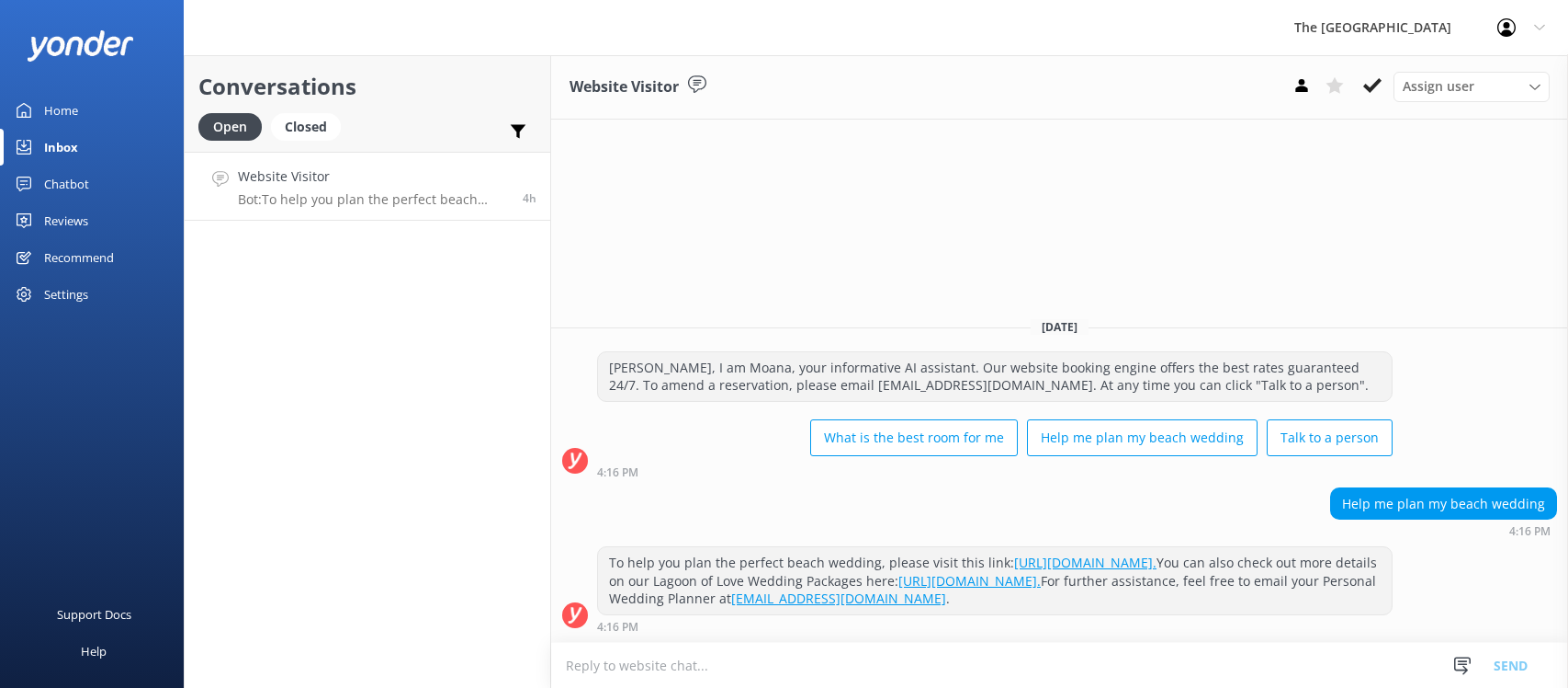
click at [360, 200] on p "Bot: To help you plan the perfect beach wedding, please visit this link: [URL][…" at bounding box center [373, 200] width 271 height 17
click at [321, 134] on div "Closed" at bounding box center [306, 127] width 70 height 28
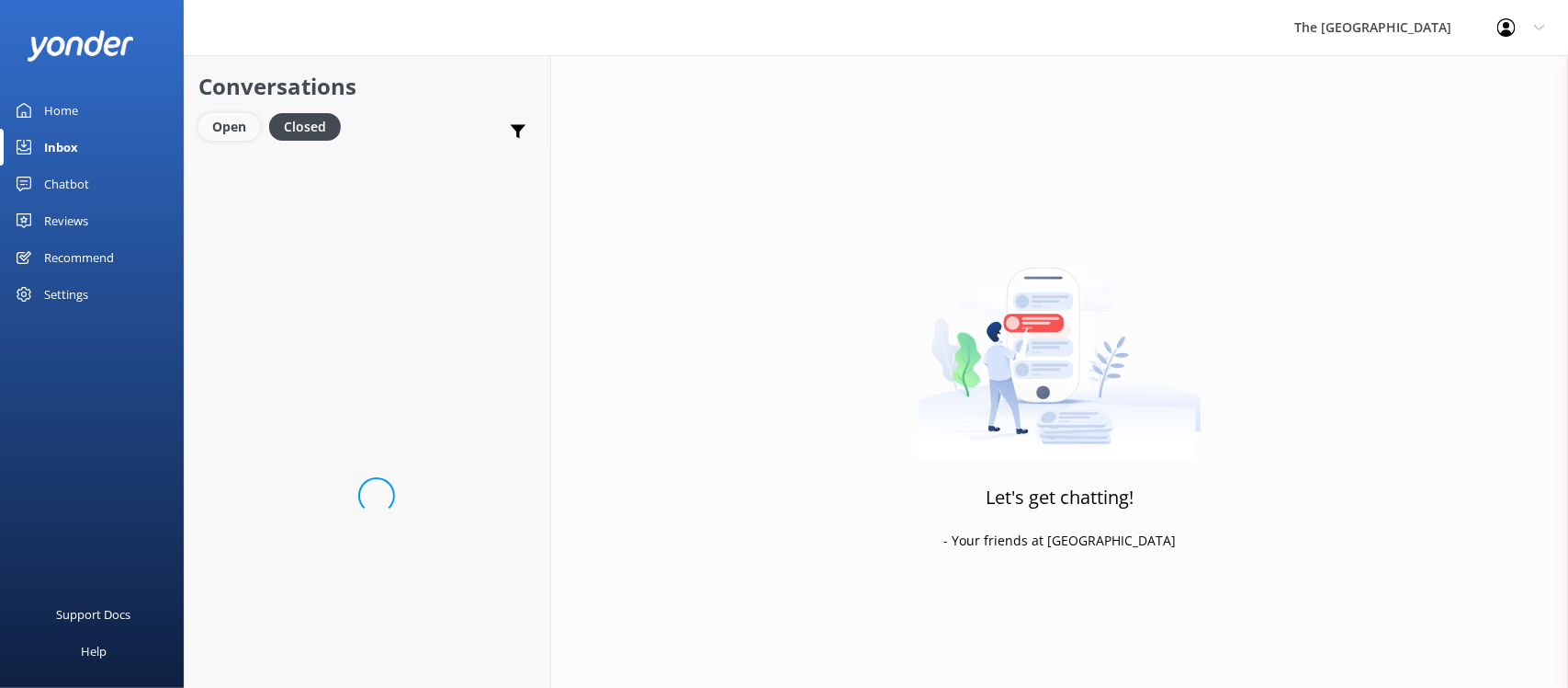
click at [250, 120] on div "Open" at bounding box center [229, 127] width 61 height 28
click at [312, 210] on link "Website Visitor Bot: To help you plan the perfect beach wedding, please visit t…" at bounding box center [367, 186] width 365 height 69
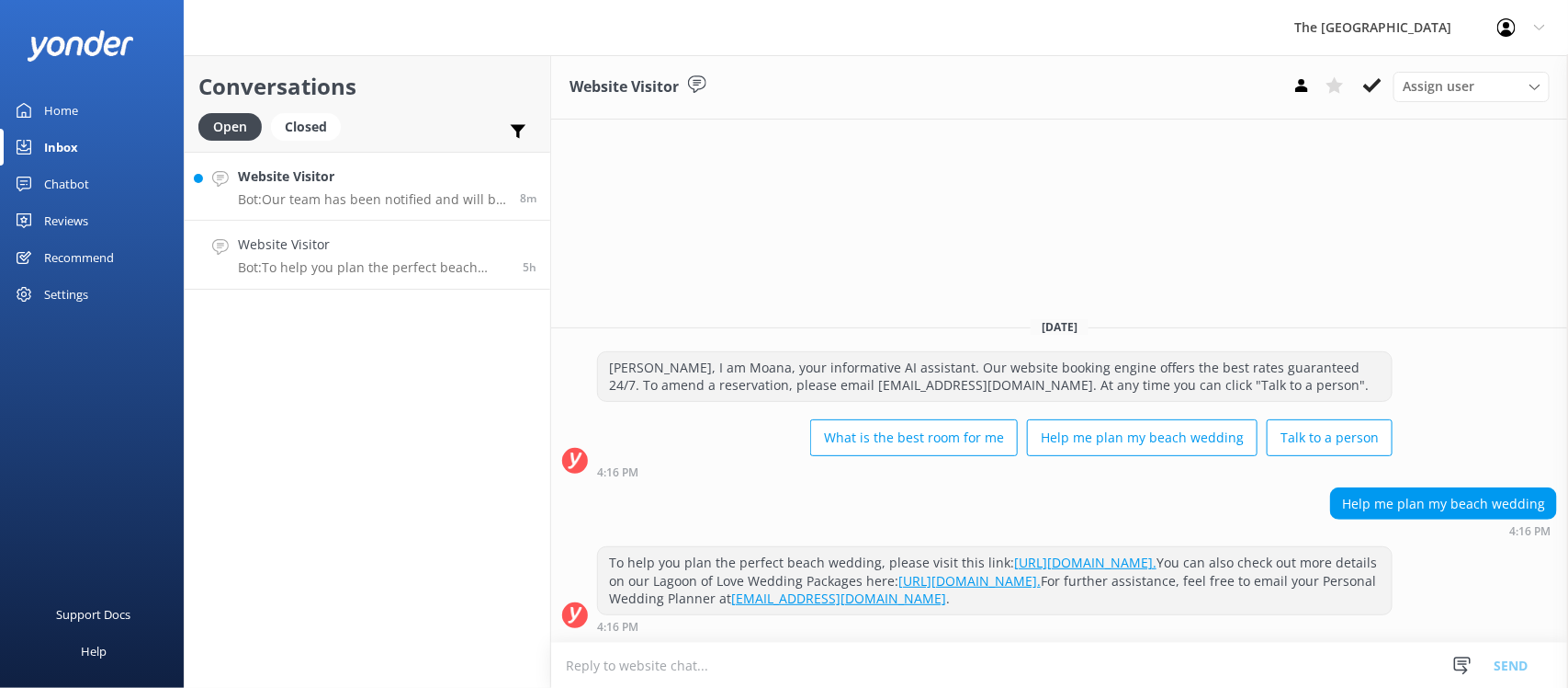
click at [372, 188] on div "Website Visitor Bot: Our team has been notified and will be with you as soon as…" at bounding box center [372, 186] width 268 height 39
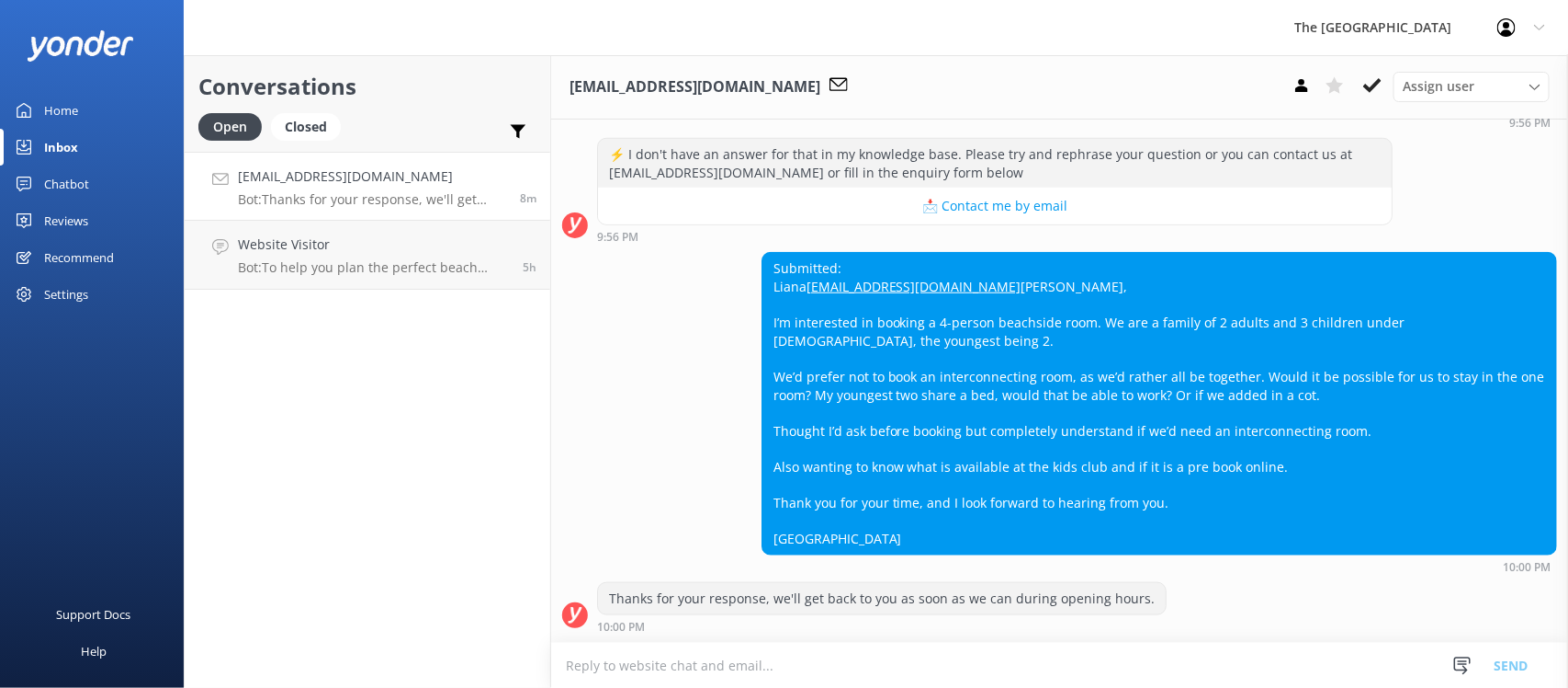
scroll to position [764, 0]
click at [933, 346] on div "Submitted: [PERSON_NAME] [PERSON_NAME][EMAIL_ADDRESS][DOMAIN_NAME] [PERSON_NAME…" at bounding box center [1159, 403] width 794 height 301
click at [955, 351] on div "Submitted: [PERSON_NAME] [PERSON_NAME][EMAIL_ADDRESS][DOMAIN_NAME] [PERSON_NAME…" at bounding box center [1159, 403] width 794 height 301
click at [804, 663] on textarea at bounding box center [1059, 665] width 1016 height 45
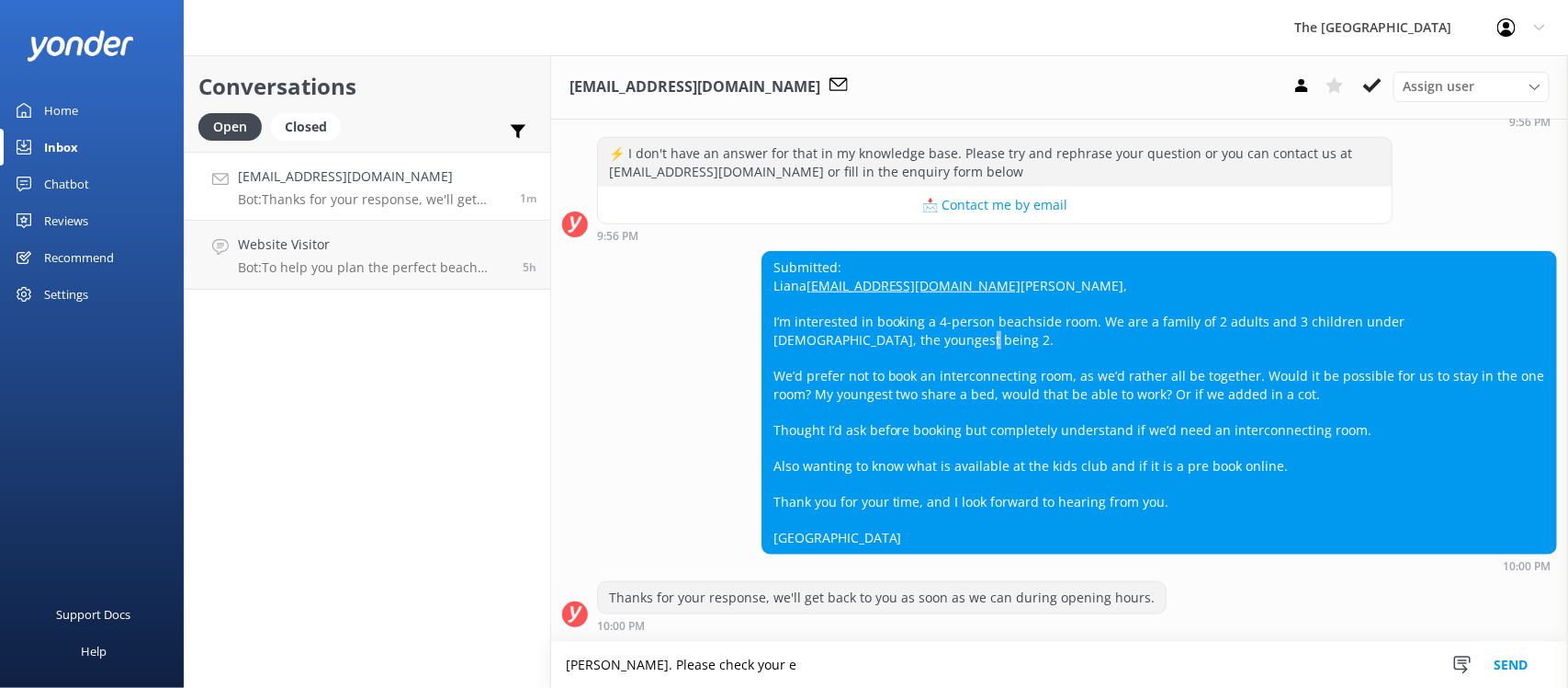
click at [1178, 351] on div "Submitted: [PERSON_NAME] [PERSON_NAME][EMAIL_ADDRESS][DOMAIN_NAME] [PERSON_NAME…" at bounding box center [1159, 402] width 794 height 301
click at [1180, 351] on div "Submitted: [PERSON_NAME] [PERSON_NAME][EMAIL_ADDRESS][DOMAIN_NAME] [PERSON_NAME…" at bounding box center [1159, 402] width 794 height 301
click at [1180, 350] on div "Submitted: [PERSON_NAME] [PERSON_NAME][EMAIL_ADDRESS][DOMAIN_NAME] [PERSON_NAME…" at bounding box center [1159, 402] width 794 height 301
click at [961, 322] on div "Submitted: [PERSON_NAME] [PERSON_NAME][EMAIL_ADDRESS][DOMAIN_NAME] [PERSON_NAME…" at bounding box center [1159, 402] width 794 height 301
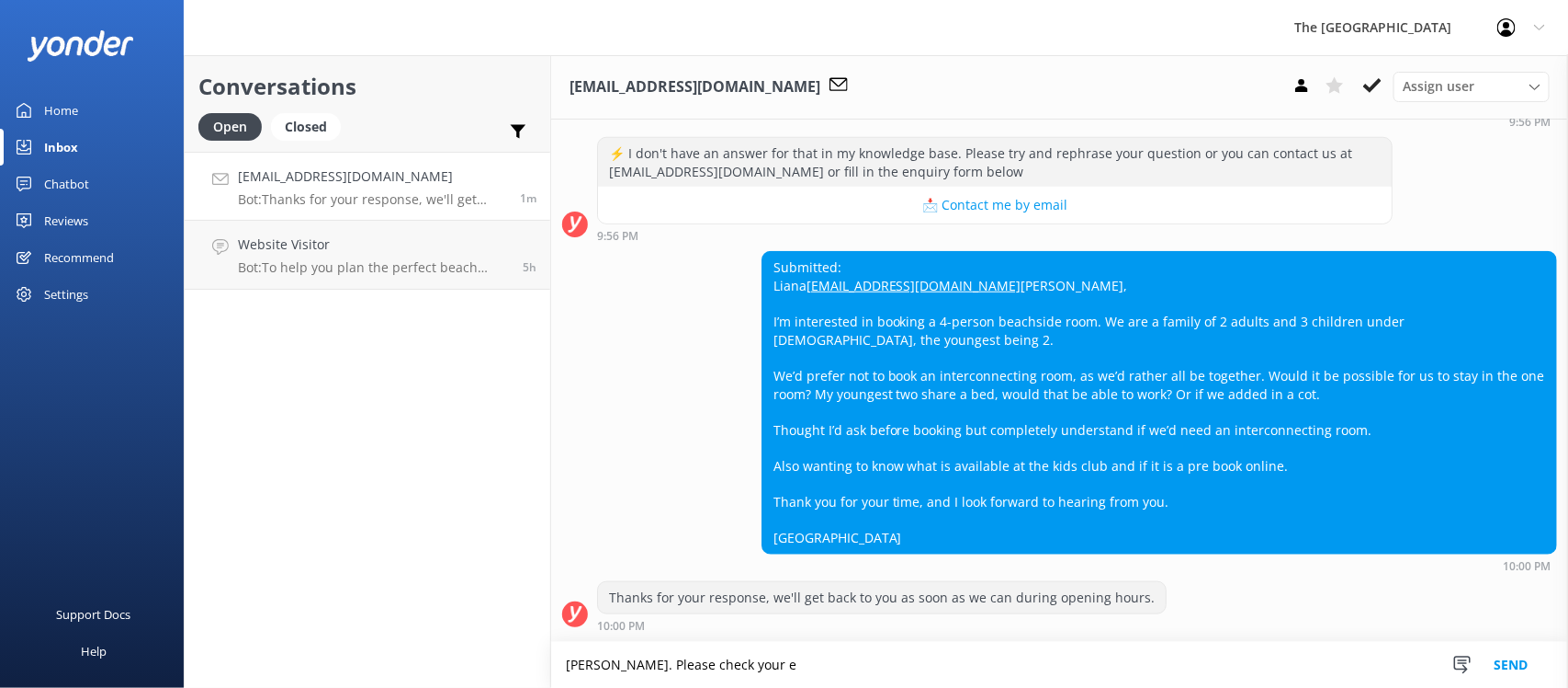
click at [1012, 334] on div "Submitted: [PERSON_NAME] [PERSON_NAME][EMAIL_ADDRESS][DOMAIN_NAME] [PERSON_NAME…" at bounding box center [1159, 402] width 794 height 301
click at [965, 338] on div "Submitted: [PERSON_NAME] [PERSON_NAME][EMAIL_ADDRESS][DOMAIN_NAME] [PERSON_NAME…" at bounding box center [1159, 402] width 794 height 301
drag, startPoint x: 771, startPoint y: 333, endPoint x: 752, endPoint y: 326, distance: 20.2
click at [762, 329] on div "Submitted: [PERSON_NAME] [PERSON_NAME][EMAIL_ADDRESS][DOMAIN_NAME] [PERSON_NAME…" at bounding box center [1159, 402] width 794 height 301
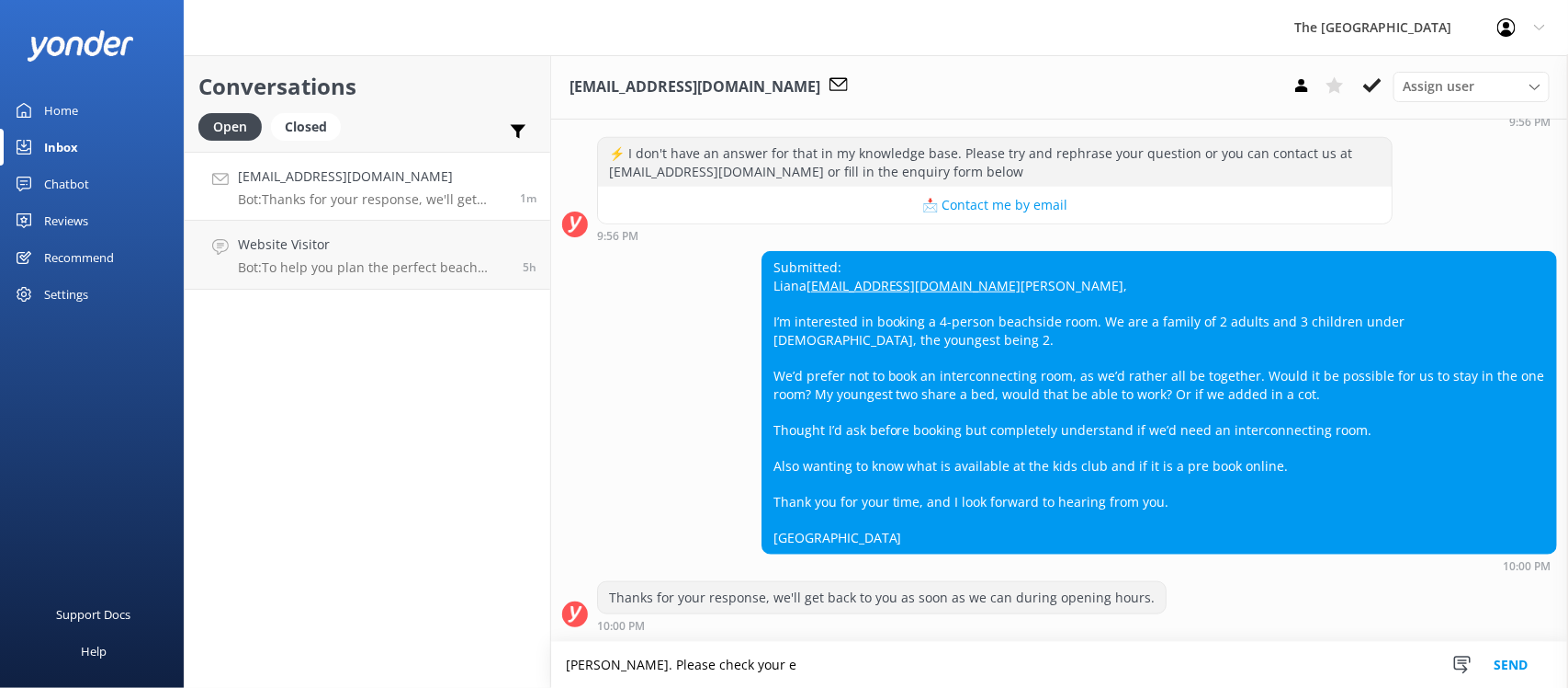
click at [902, 351] on div "Submitted: [PERSON_NAME] [PERSON_NAME][EMAIL_ADDRESS][DOMAIN_NAME] [PERSON_NAME…" at bounding box center [1159, 402] width 794 height 301
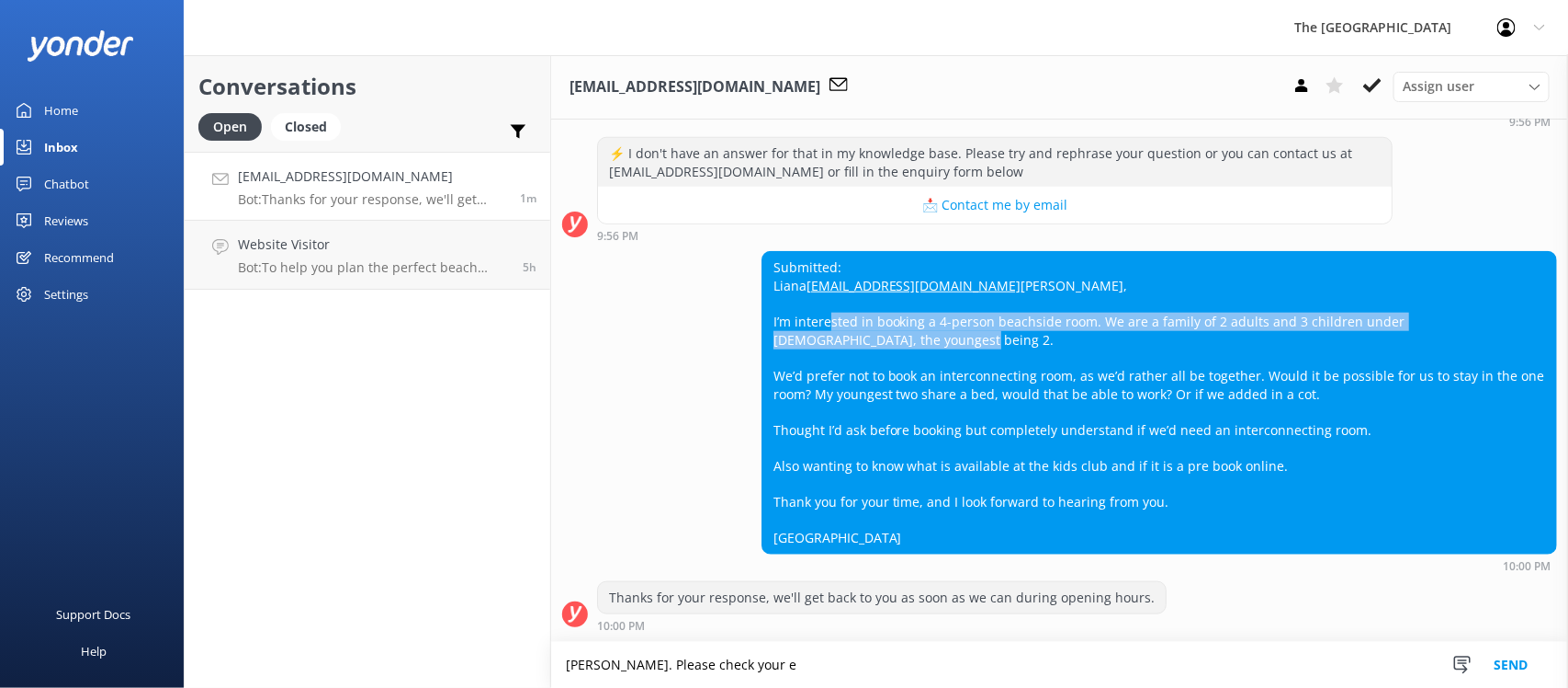
drag, startPoint x: 929, startPoint y: 354, endPoint x: 831, endPoint y: 309, distance: 107.8
click at [839, 315] on div "Submitted: [PERSON_NAME] [PERSON_NAME][EMAIL_ADDRESS][DOMAIN_NAME] [PERSON_NAME…" at bounding box center [1159, 402] width 794 height 301
click at [1000, 340] on div "Submitted: [PERSON_NAME] [PERSON_NAME][EMAIL_ADDRESS][DOMAIN_NAME] [PERSON_NAME…" at bounding box center [1159, 402] width 794 height 301
drag, startPoint x: 1003, startPoint y: 337, endPoint x: 1353, endPoint y: 318, distance: 350.5
click at [1353, 318] on div "Submitted: [PERSON_NAME] [PERSON_NAME][EMAIL_ADDRESS][DOMAIN_NAME] [PERSON_NAME…" at bounding box center [1159, 402] width 794 height 301
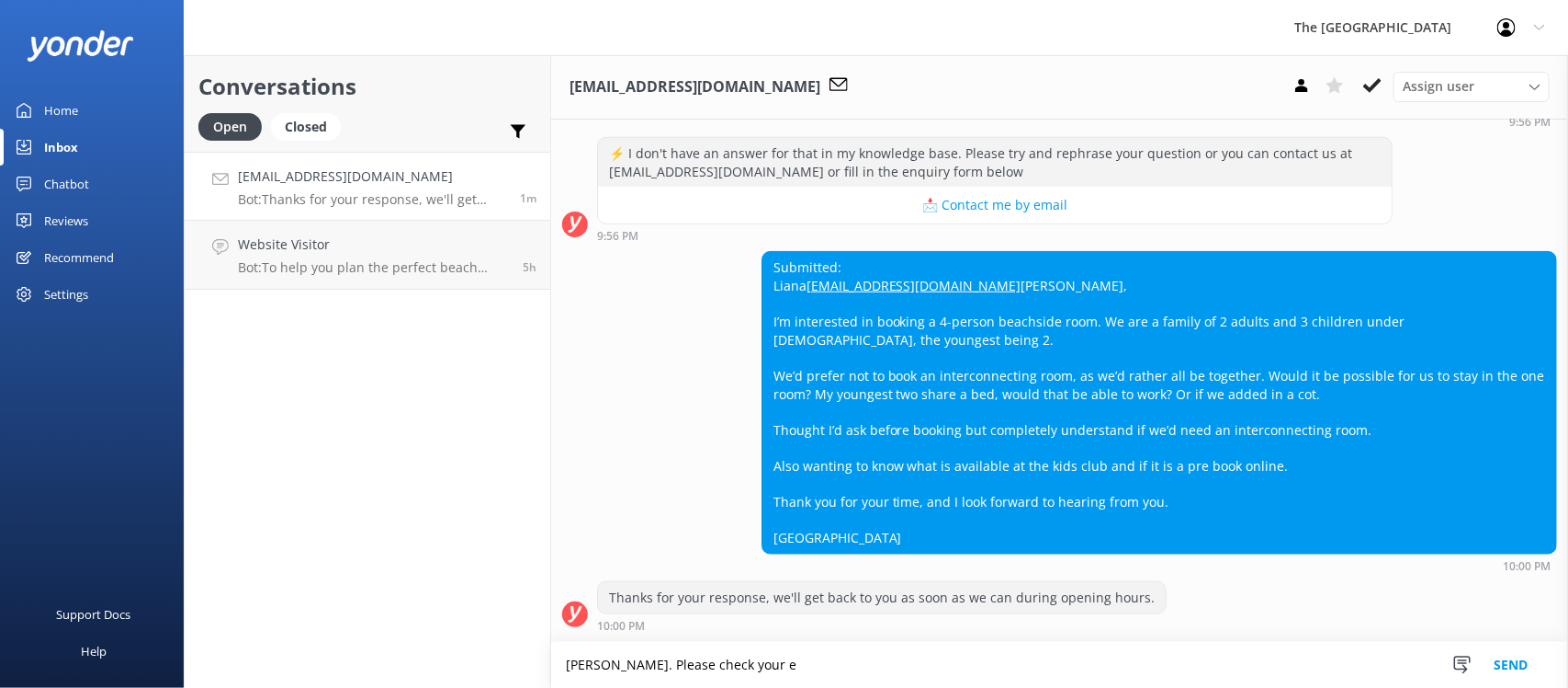
click at [1212, 355] on div "Submitted: [PERSON_NAME] [PERSON_NAME][EMAIL_ADDRESS][DOMAIN_NAME] [PERSON_NAME…" at bounding box center [1159, 402] width 794 height 301
click at [1095, 326] on div "Submitted: [PERSON_NAME] [PERSON_NAME][EMAIL_ADDRESS][DOMAIN_NAME] [PERSON_NAME…" at bounding box center [1159, 402] width 794 height 301
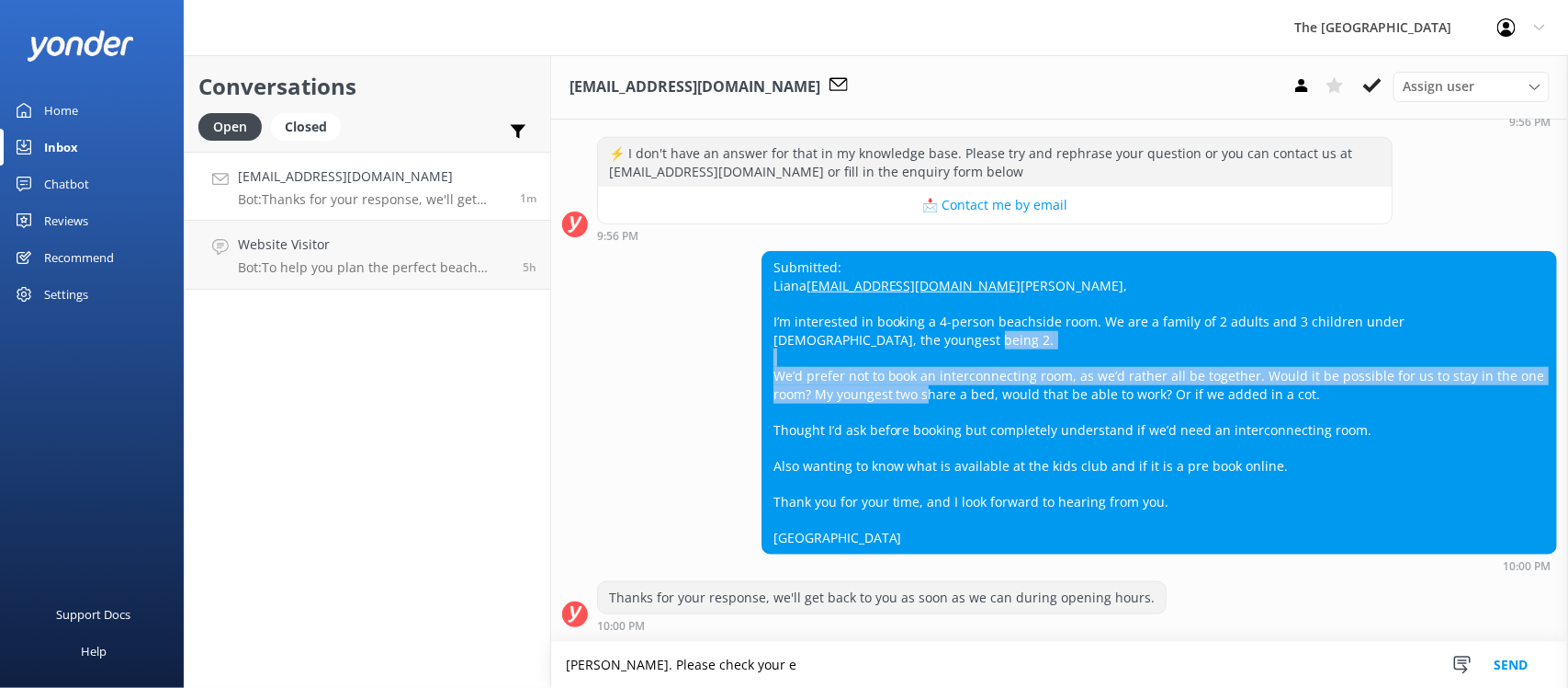
drag, startPoint x: 878, startPoint y: 382, endPoint x: 985, endPoint y: 400, distance: 108.5
click at [985, 400] on div "Submitted: [PERSON_NAME] [PERSON_NAME][EMAIL_ADDRESS][DOMAIN_NAME] [PERSON_NAME…" at bounding box center [1159, 402] width 794 height 301
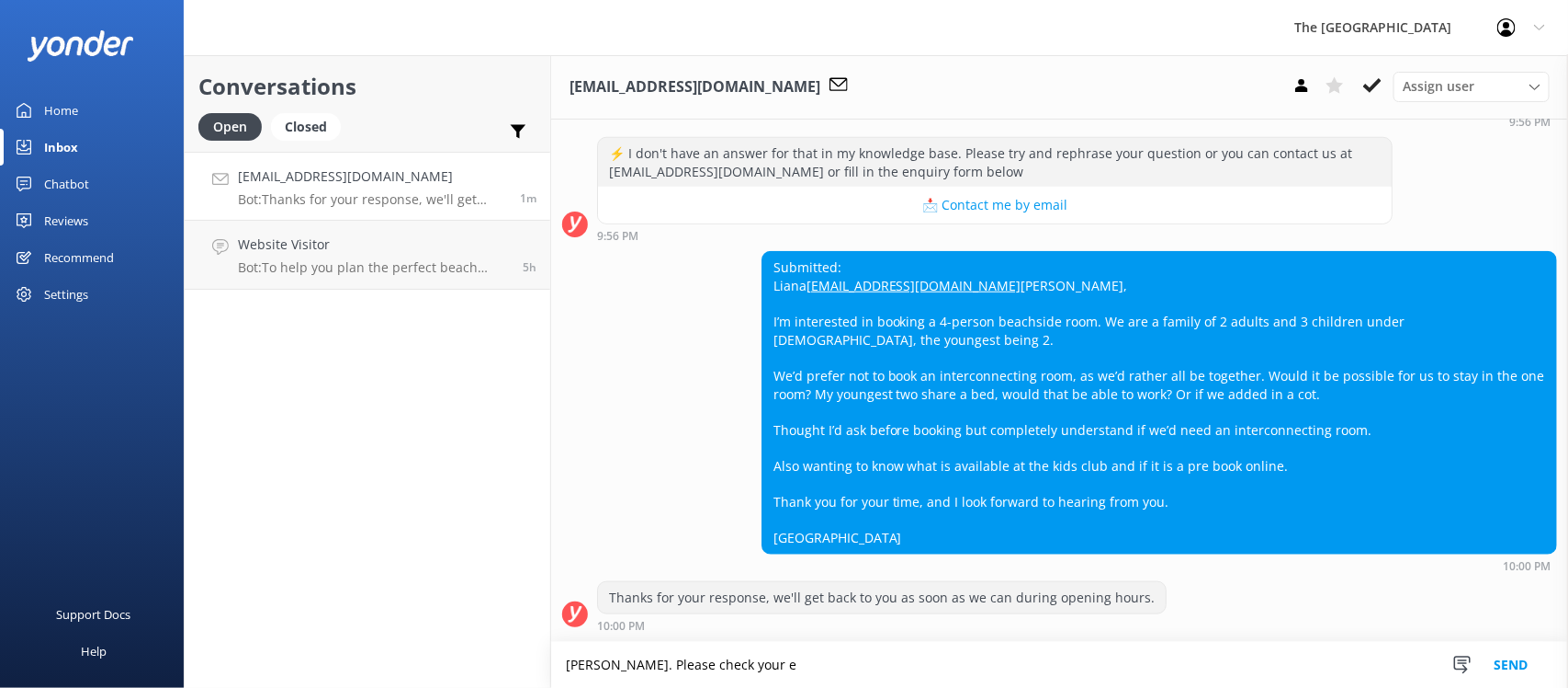
click at [1004, 405] on div "Submitted: [PERSON_NAME] [PERSON_NAME][EMAIL_ADDRESS][DOMAIN_NAME] [PERSON_NAME…" at bounding box center [1159, 402] width 794 height 301
click at [1053, 377] on div "Submitted: [PERSON_NAME] [PERSON_NAME][EMAIL_ADDRESS][DOMAIN_NAME] [PERSON_NAME…" at bounding box center [1159, 402] width 794 height 301
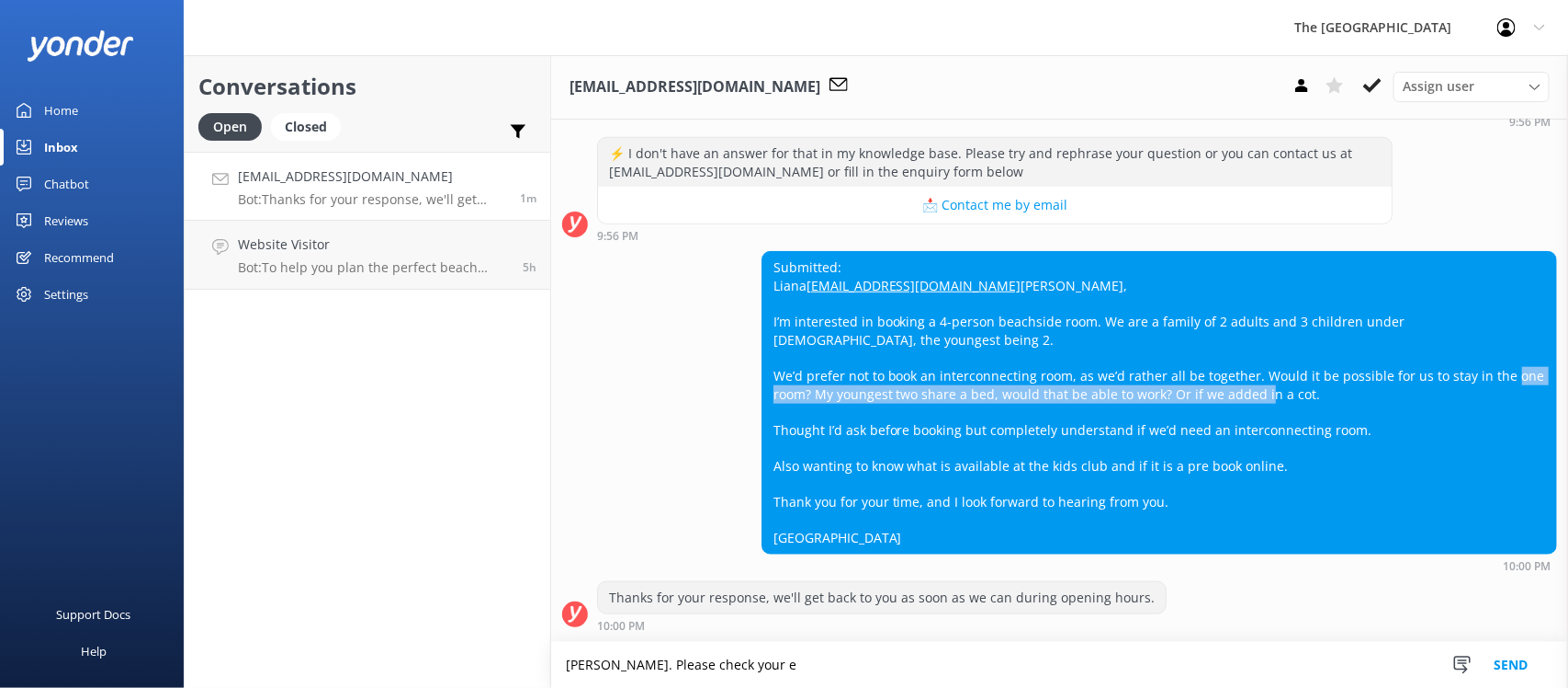
drag, startPoint x: 866, startPoint y: 400, endPoint x: 1024, endPoint y: 414, distance: 158.6
click at [1024, 414] on div "Submitted: [PERSON_NAME] [PERSON_NAME][EMAIL_ADDRESS][DOMAIN_NAME] [PERSON_NAME…" at bounding box center [1159, 402] width 794 height 301
click at [1017, 405] on div "Submitted: [PERSON_NAME] [PERSON_NAME][EMAIL_ADDRESS][DOMAIN_NAME] [PERSON_NAME…" at bounding box center [1159, 402] width 794 height 301
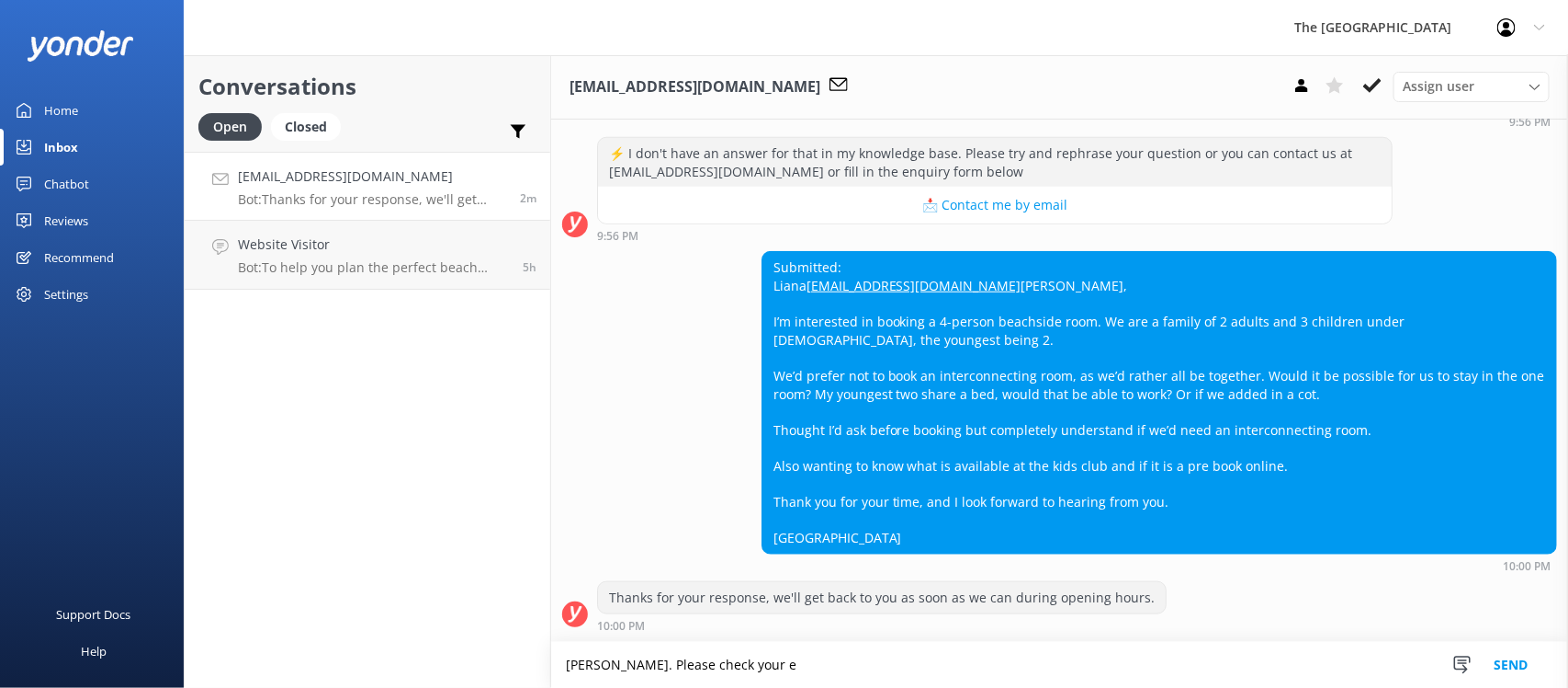
click at [1007, 402] on div "Submitted: [PERSON_NAME] [PERSON_NAME][EMAIL_ADDRESS][DOMAIN_NAME] [PERSON_NAME…" at bounding box center [1159, 402] width 794 height 301
click at [986, 329] on div "Submitted: [PERSON_NAME] [PERSON_NAME][EMAIL_ADDRESS][DOMAIN_NAME] [PERSON_NAME…" at bounding box center [1159, 402] width 794 height 301
click at [998, 296] on div "Submitted: [PERSON_NAME] [PERSON_NAME][EMAIL_ADDRESS][DOMAIN_NAME] [PERSON_NAME…" at bounding box center [1159, 402] width 794 height 301
click at [1040, 343] on div "Submitted: [PERSON_NAME] [PERSON_NAME][EMAIL_ADDRESS][DOMAIN_NAME] [PERSON_NAME…" at bounding box center [1159, 402] width 794 height 301
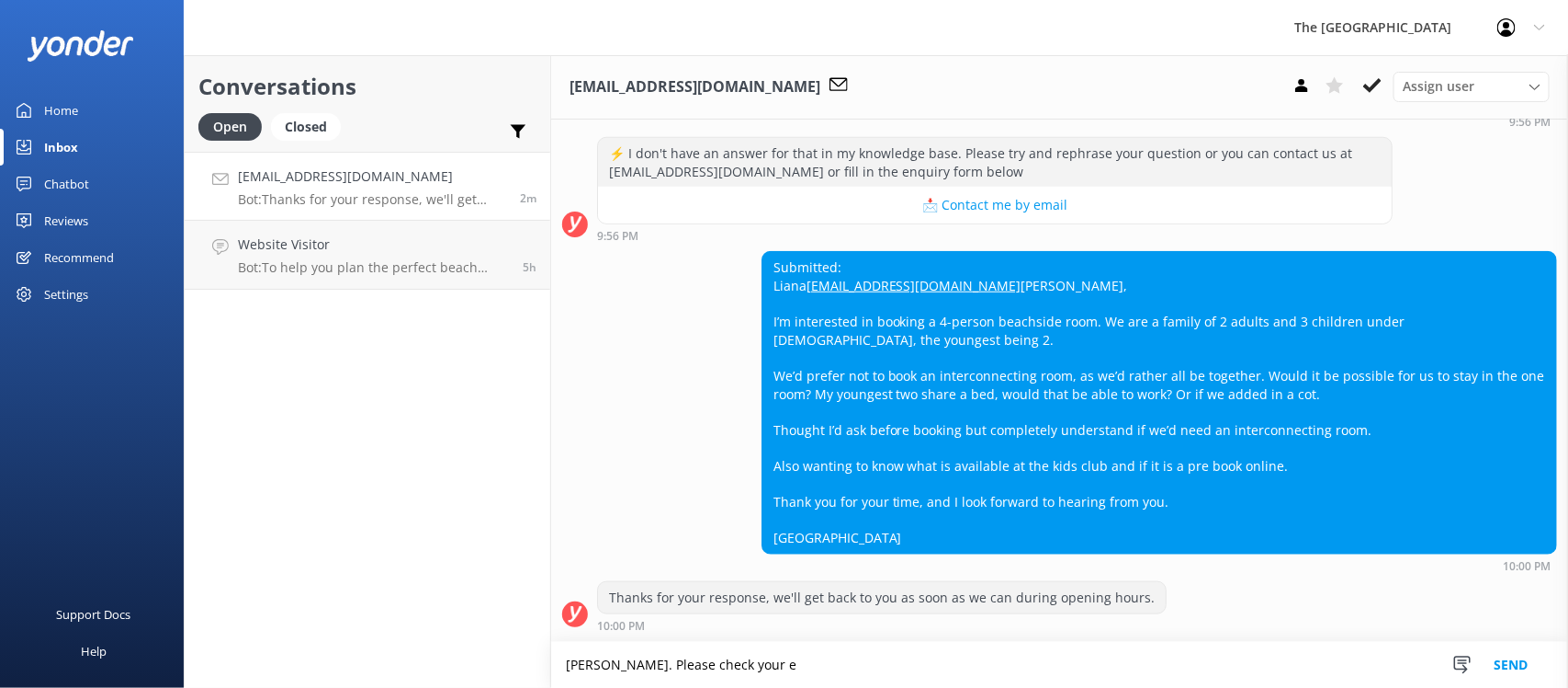
click at [1040, 348] on div "Submitted: [PERSON_NAME] [PERSON_NAME][EMAIL_ADDRESS][DOMAIN_NAME] [PERSON_NAME…" at bounding box center [1159, 402] width 794 height 301
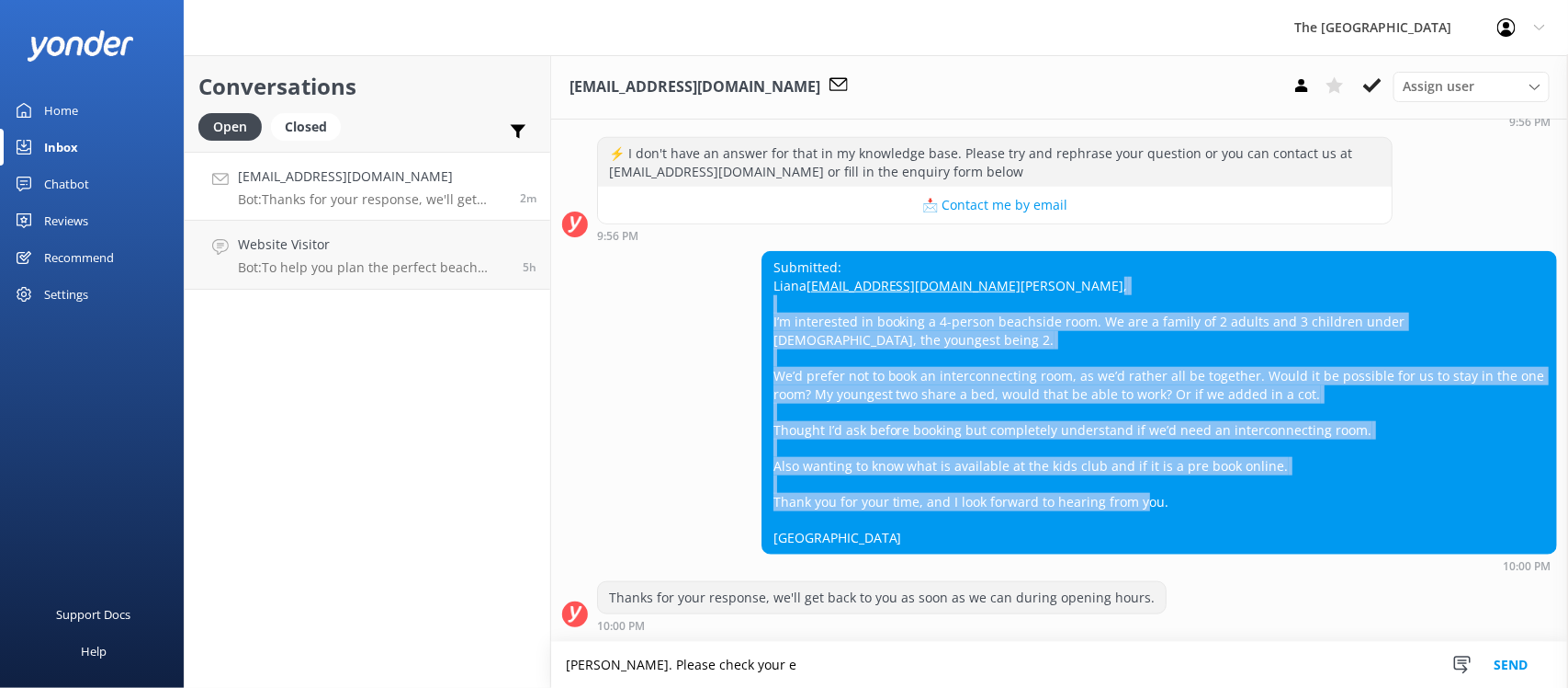
drag, startPoint x: 768, startPoint y: 317, endPoint x: 1255, endPoint y: 534, distance: 533.2
click at [1255, 534] on div "Submitted: [PERSON_NAME] [PERSON_NAME][EMAIL_ADDRESS][DOMAIN_NAME] [PERSON_NAME…" at bounding box center [1159, 402] width 794 height 301
copy div "I’m interested in booking a 4-person beachside room. We are a family of 2 adult…"
click at [733, 420] on div "Submitted: [PERSON_NAME] [PERSON_NAME][EMAIL_ADDRESS][DOMAIN_NAME] [PERSON_NAME…" at bounding box center [1059, 411] width 1016 height 321
drag, startPoint x: 859, startPoint y: 549, endPoint x: 754, endPoint y: 326, distance: 246.5
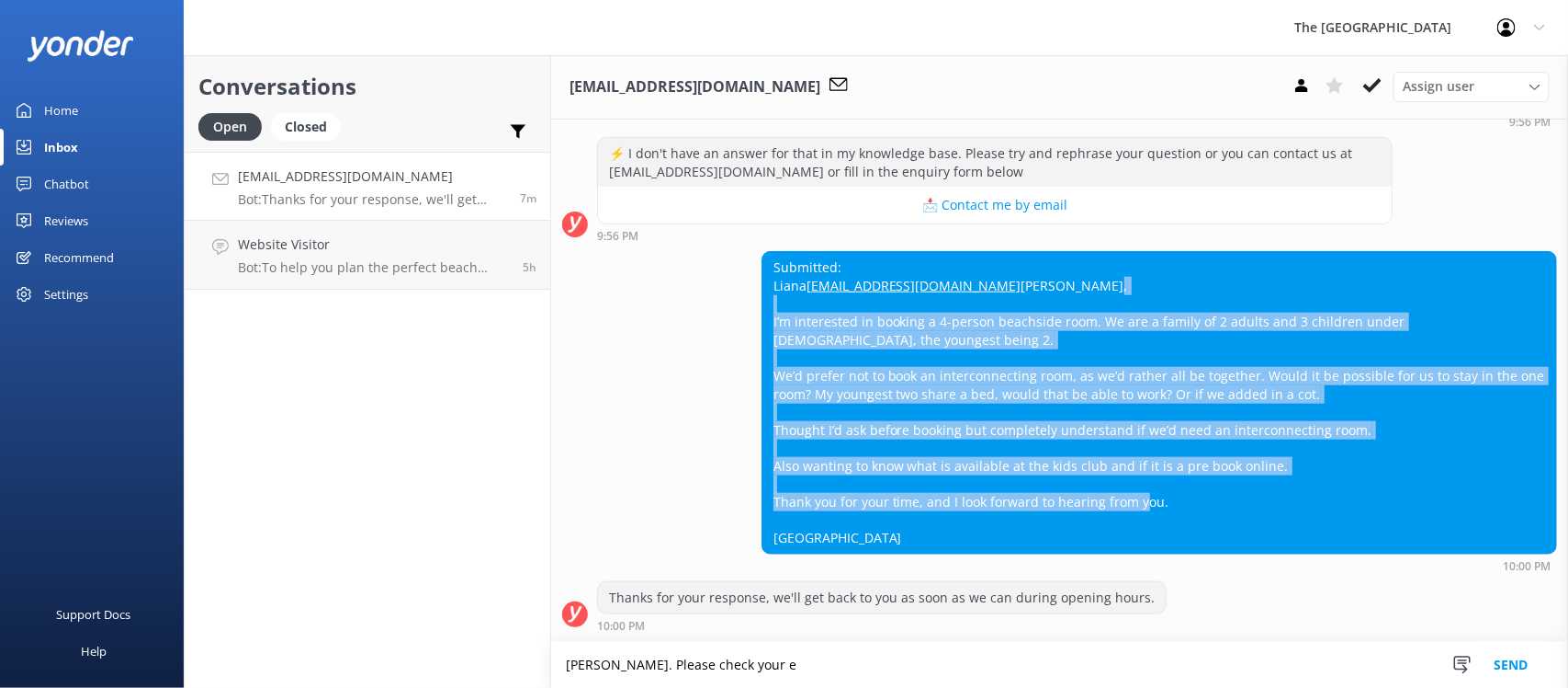
click at [754, 326] on div "Submitted: [PERSON_NAME] [PERSON_NAME][EMAIL_ADDRESS][DOMAIN_NAME] [PERSON_NAME…" at bounding box center [1059, 411] width 1016 height 321
copy div "I’m interested in booking a 4-person beachside room. We are a family of 2 adult…"
click at [1069, 317] on div "Submitted: [PERSON_NAME] [PERSON_NAME][EMAIL_ADDRESS][DOMAIN_NAME] [PERSON_NAME…" at bounding box center [1159, 402] width 794 height 301
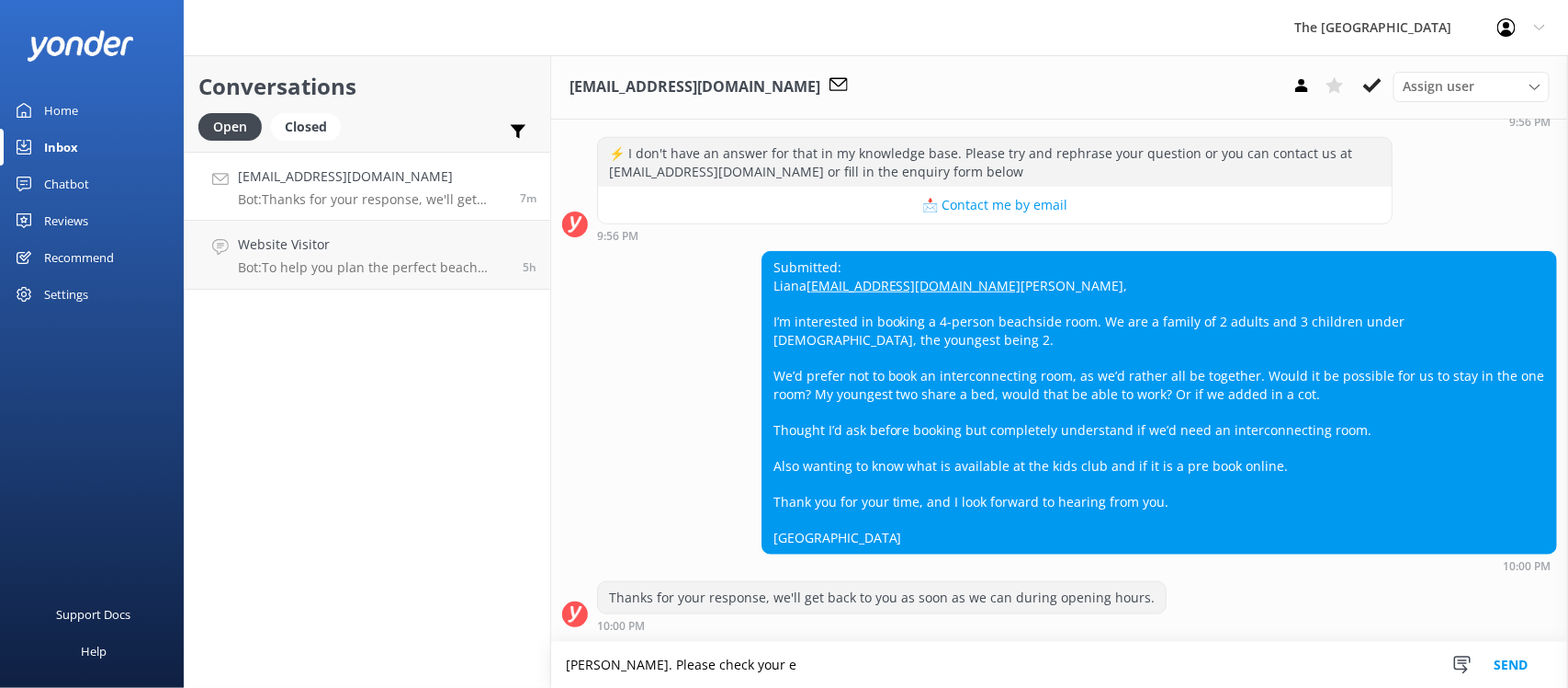
click at [1154, 397] on div "Submitted: [PERSON_NAME] [PERSON_NAME][EMAIL_ADDRESS][DOMAIN_NAME] [PERSON_NAME…" at bounding box center [1159, 402] width 794 height 301
drag, startPoint x: 1283, startPoint y: 538, endPoint x: 1014, endPoint y: 451, distance: 282.7
click at [1111, 479] on div "Submitted: [PERSON_NAME] [PERSON_NAME][EMAIL_ADDRESS][DOMAIN_NAME] [PERSON_NAME…" at bounding box center [1159, 411] width 796 height 321
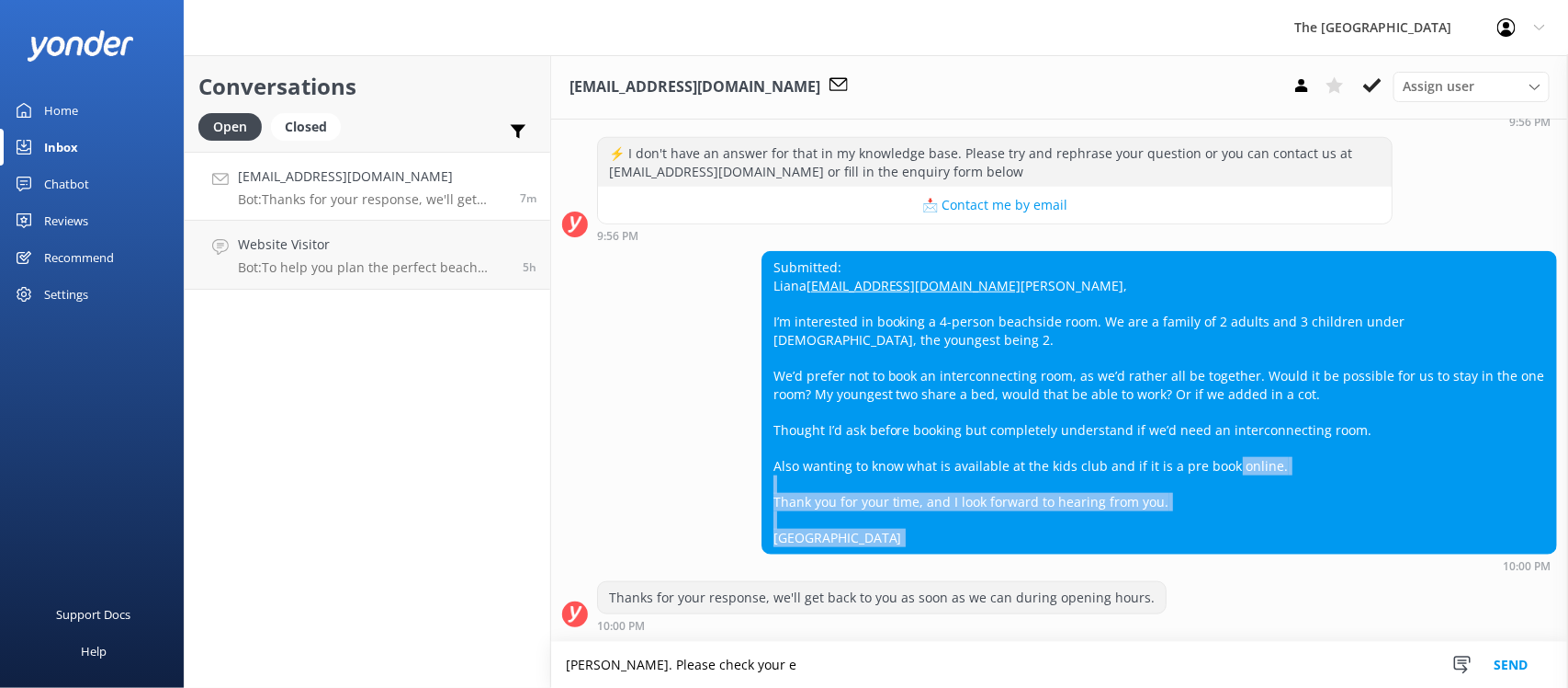
click at [1192, 494] on div "Submitted: [PERSON_NAME] [PERSON_NAME][EMAIL_ADDRESS][DOMAIN_NAME] [PERSON_NAME…" at bounding box center [1159, 402] width 794 height 301
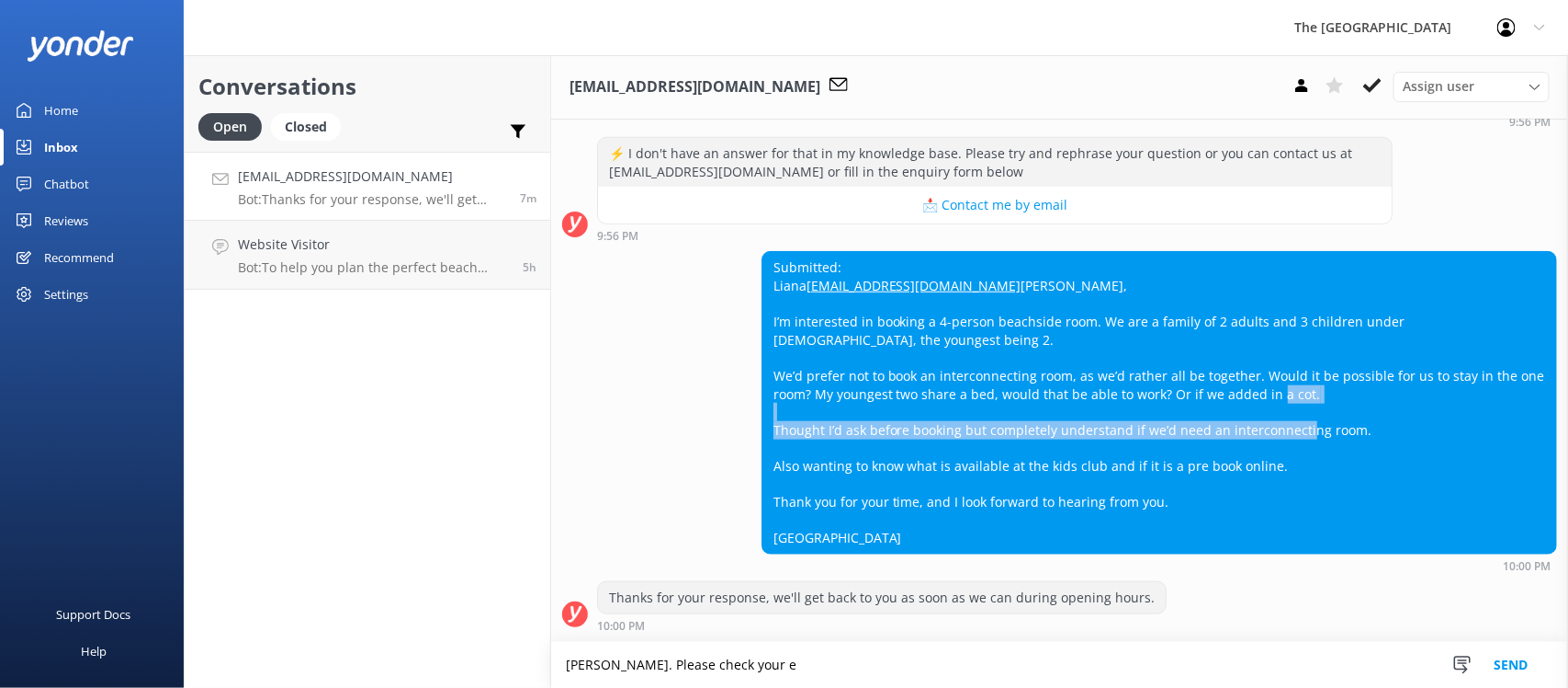
drag, startPoint x: 777, startPoint y: 428, endPoint x: 948, endPoint y: 450, distance: 172.4
click at [948, 450] on div "Submitted: [PERSON_NAME] [PERSON_NAME][EMAIL_ADDRESS][DOMAIN_NAME] [PERSON_NAME…" at bounding box center [1159, 402] width 794 height 301
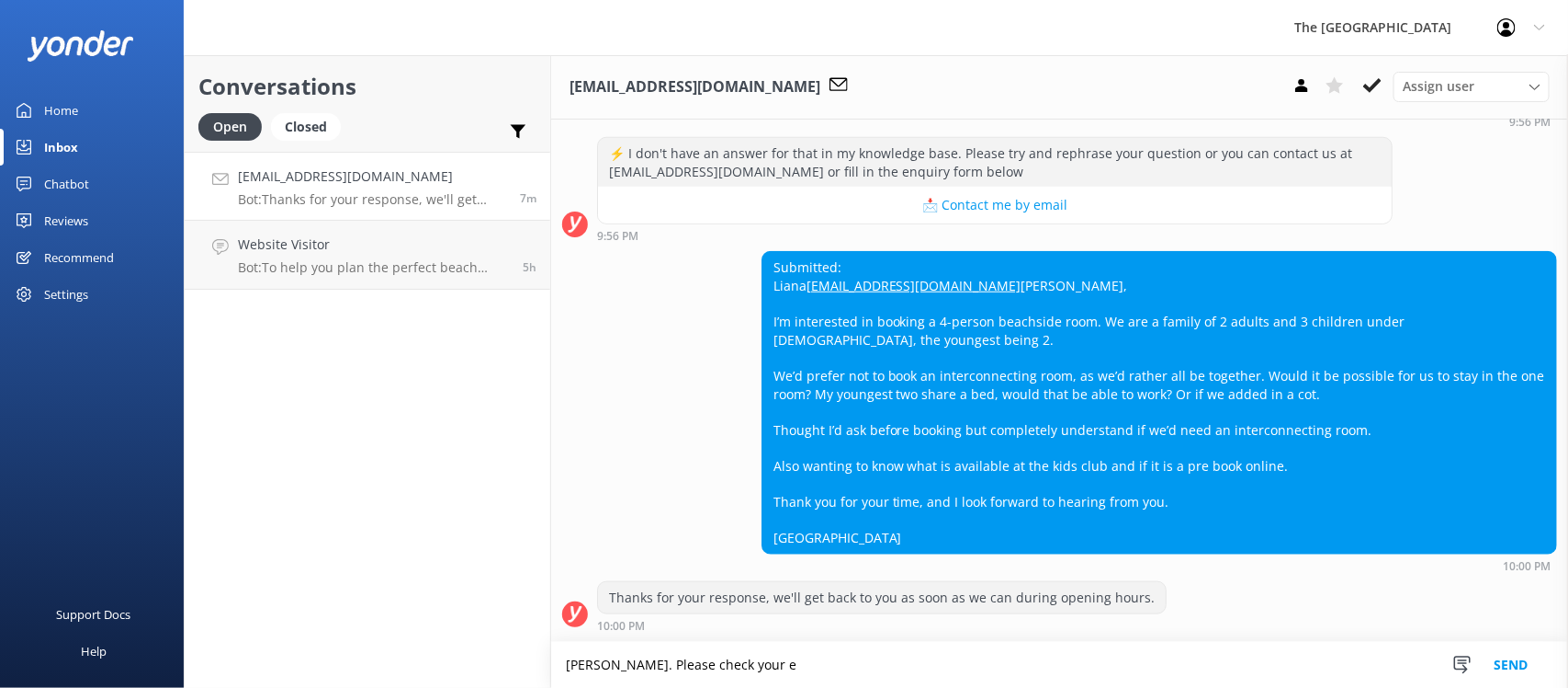
click at [958, 457] on div "Submitted: [PERSON_NAME] [PERSON_NAME][EMAIL_ADDRESS][DOMAIN_NAME] [PERSON_NAME…" at bounding box center [1159, 402] width 794 height 301
click at [940, 433] on div "Submitted: [PERSON_NAME] [PERSON_NAME][EMAIL_ADDRESS][DOMAIN_NAME] [PERSON_NAME…" at bounding box center [1159, 402] width 794 height 301
click at [944, 433] on div "Submitted: [PERSON_NAME] [PERSON_NAME][EMAIL_ADDRESS][DOMAIN_NAME] [PERSON_NAME…" at bounding box center [1159, 402] width 794 height 301
drag, startPoint x: 902, startPoint y: 387, endPoint x: 1012, endPoint y: 409, distance: 112.2
click at [981, 397] on div "Submitted: [PERSON_NAME] [PERSON_NAME][EMAIL_ADDRESS][DOMAIN_NAME] [PERSON_NAME…" at bounding box center [1159, 402] width 794 height 301
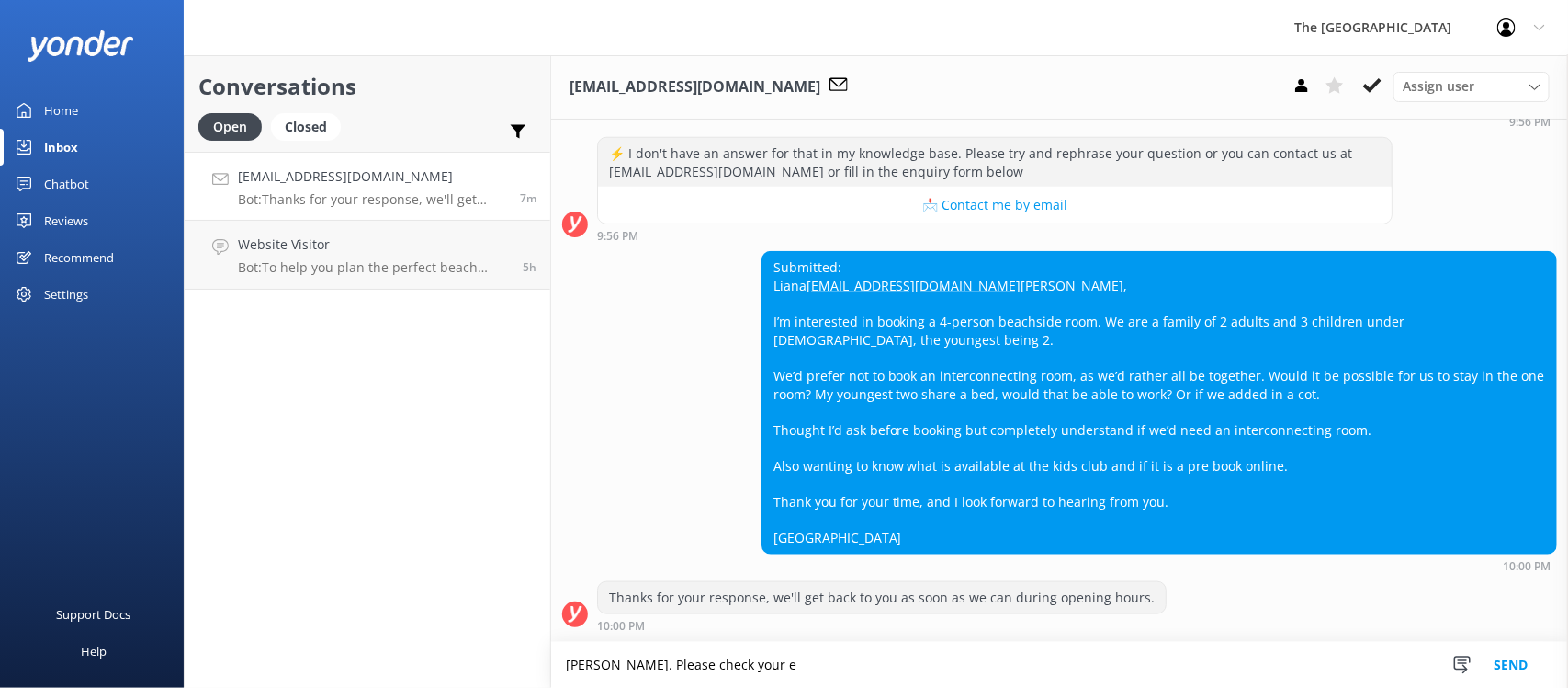
click at [1057, 426] on div "Submitted: [PERSON_NAME] [PERSON_NAME][EMAIL_ADDRESS][DOMAIN_NAME] [PERSON_NAME…" at bounding box center [1159, 402] width 794 height 301
click at [806, 669] on textarea "[PERSON_NAME]. Please check your e" at bounding box center [1059, 664] width 1016 height 46
click at [1119, 655] on textarea "[PERSON_NAME]. I just sent you an email. Kindly check your email inbox. Thank y…" at bounding box center [1059, 664] width 1016 height 46
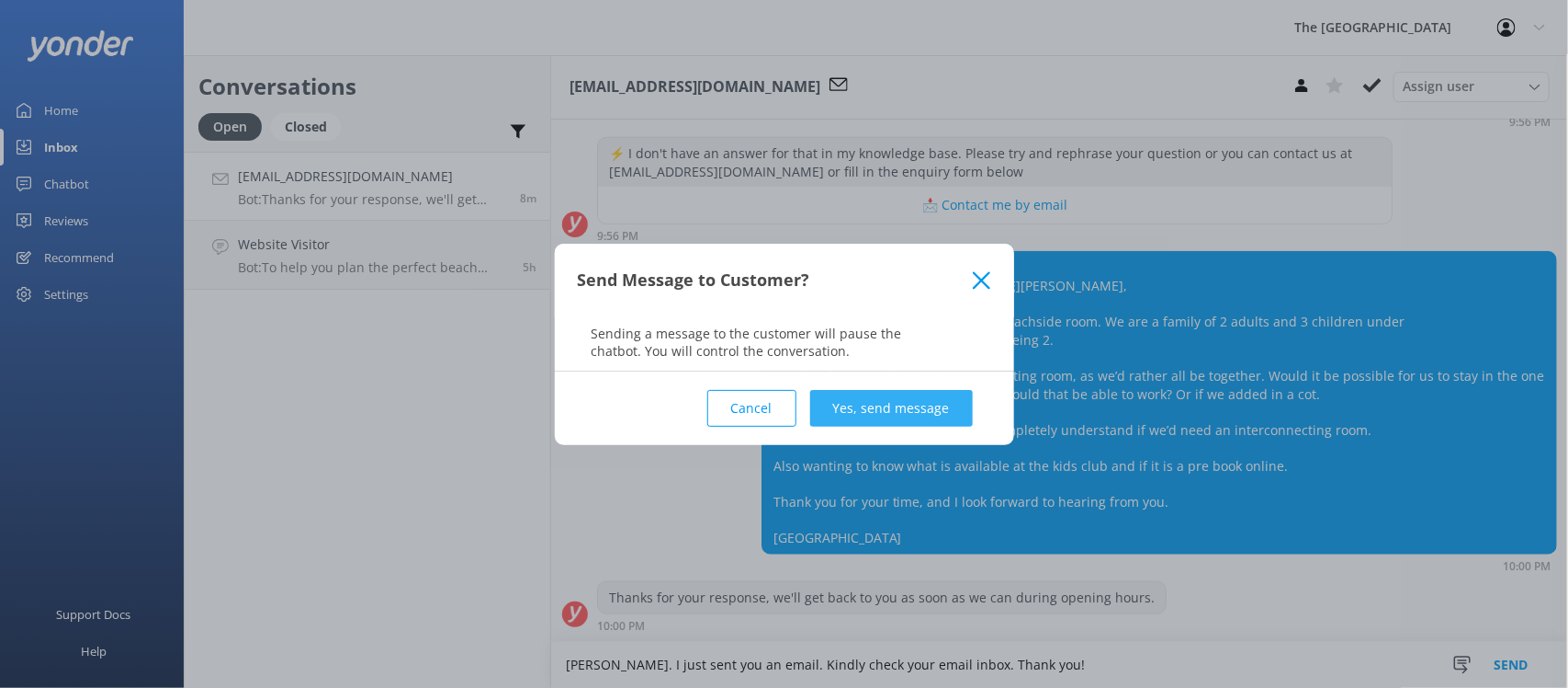
type textarea "[PERSON_NAME]. I just sent you an email. Kindly check your email inbox. Thank y…"
click at [864, 415] on button "Yes, send message" at bounding box center [892, 407] width 163 height 36
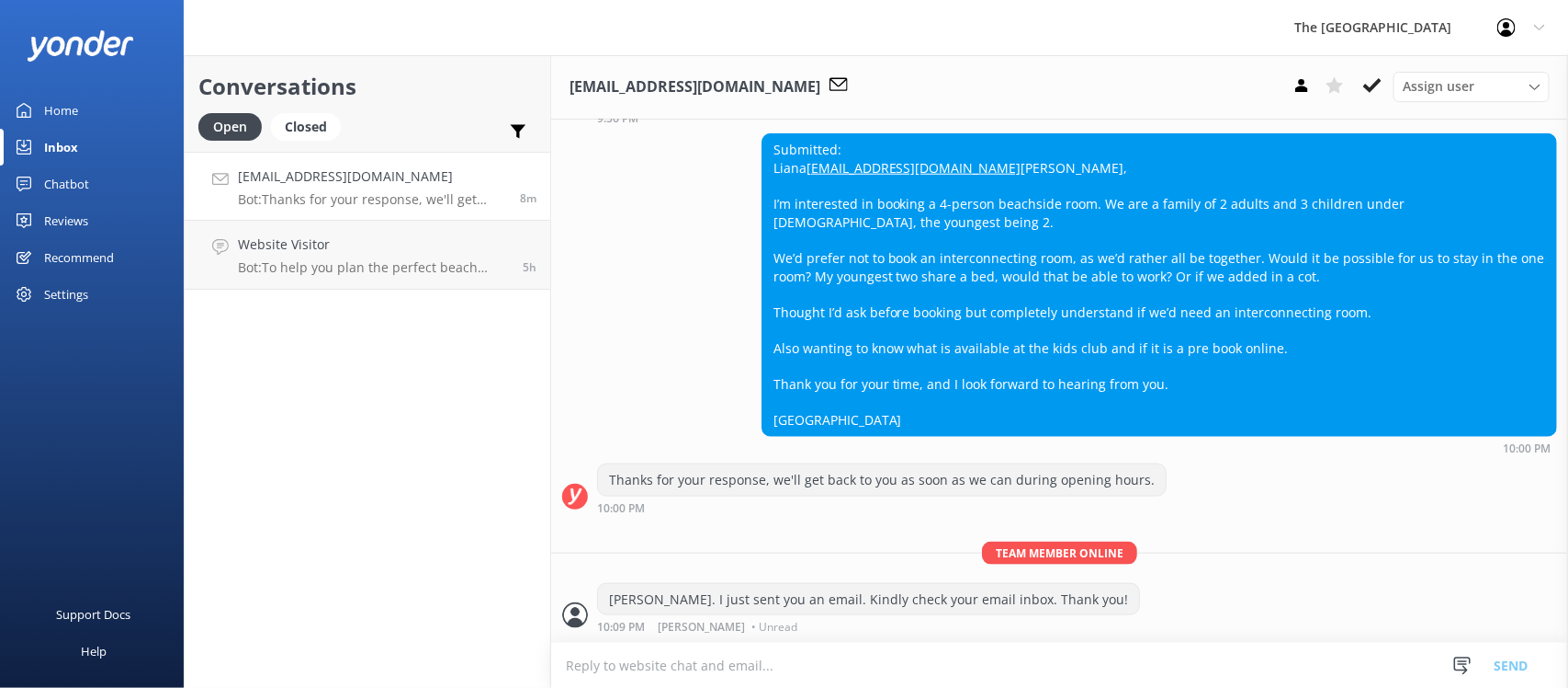
scroll to position [885, 0]
click at [884, 136] on div "Submitted: [PERSON_NAME] [PERSON_NAME][EMAIL_ADDRESS][DOMAIN_NAME] [PERSON_NAME…" at bounding box center [1159, 284] width 794 height 301
drag, startPoint x: 909, startPoint y: 147, endPoint x: 749, endPoint y: 152, distance: 160.1
click at [749, 152] on div "Submitted: [PERSON_NAME] [PERSON_NAME][EMAIL_ADDRESS][DOMAIN_NAME] [PERSON_NAME…" at bounding box center [1059, 294] width 1016 height 321
copy link "[EMAIL_ADDRESS][DOMAIN_NAME]"
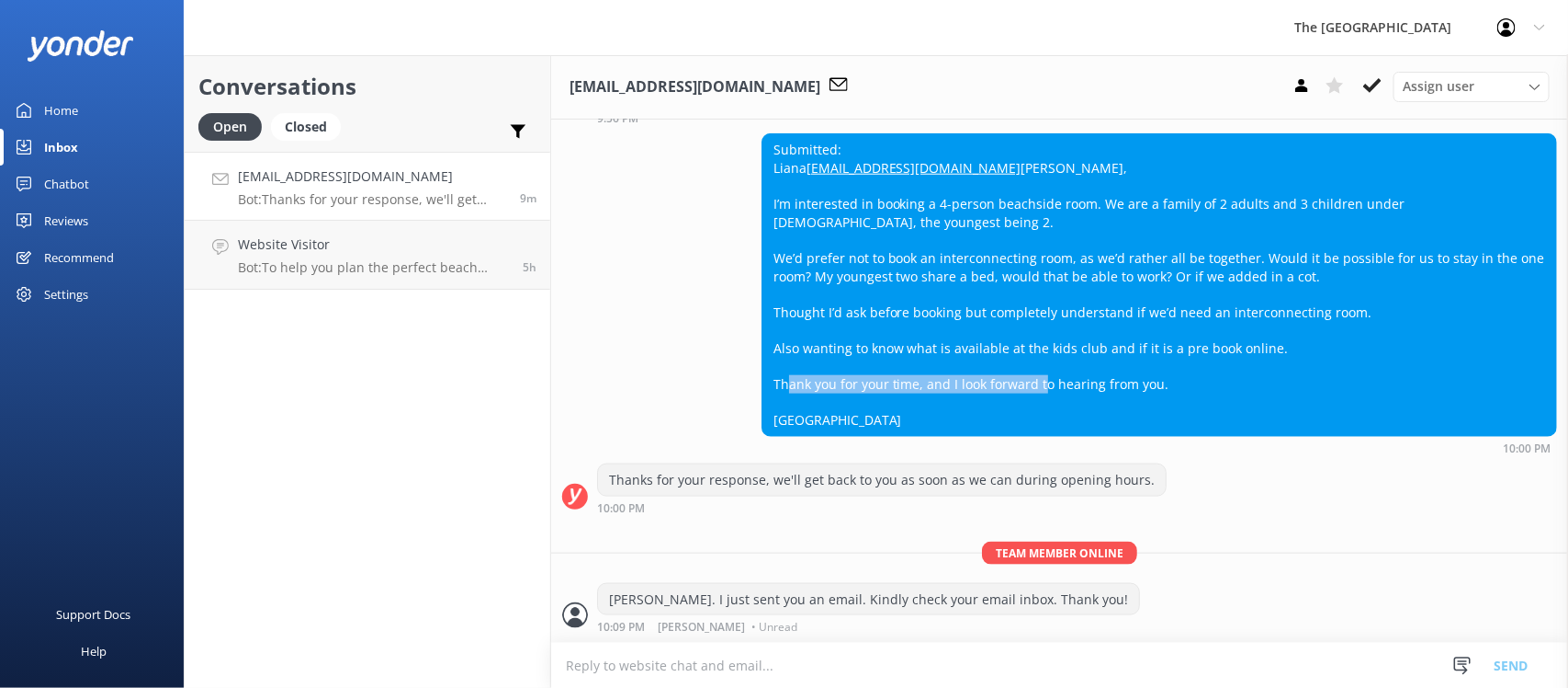
drag, startPoint x: 978, startPoint y: 381, endPoint x: 1098, endPoint y: 386, distance: 120.1
click at [1098, 386] on div "Submitted: [PERSON_NAME] [PERSON_NAME][EMAIL_ADDRESS][DOMAIN_NAME] [PERSON_NAME…" at bounding box center [1159, 284] width 794 height 301
click at [1204, 383] on div "Submitted: [PERSON_NAME] [PERSON_NAME][EMAIL_ADDRESS][DOMAIN_NAME] [PERSON_NAME…" at bounding box center [1159, 284] width 794 height 301
drag, startPoint x: 1197, startPoint y: 378, endPoint x: 866, endPoint y: 360, distance: 331.5
click at [920, 367] on div "Submitted: [PERSON_NAME] [PERSON_NAME][EMAIL_ADDRESS][DOMAIN_NAME] [PERSON_NAME…" at bounding box center [1159, 284] width 794 height 301
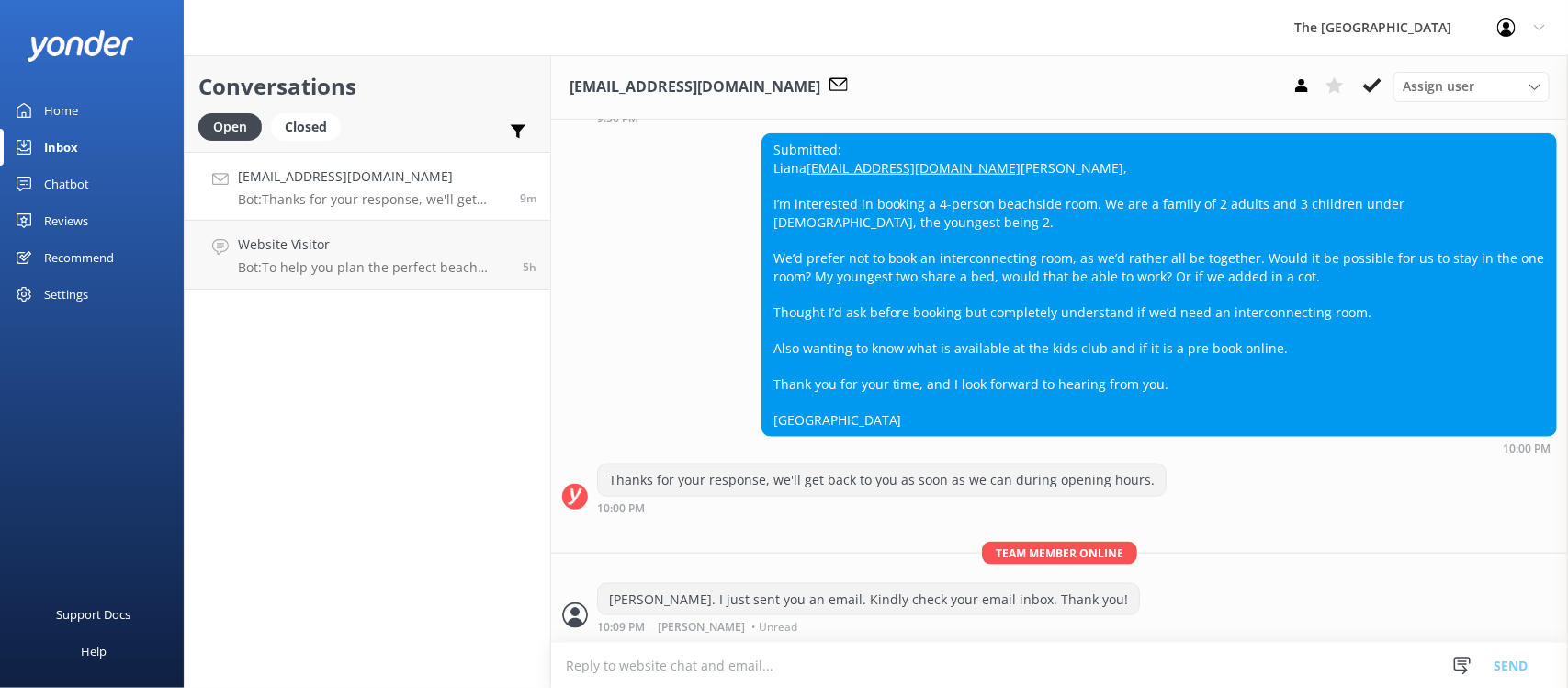
click at [847, 337] on div "Submitted: [PERSON_NAME] [PERSON_NAME][EMAIL_ADDRESS][DOMAIN_NAME] [PERSON_NAME…" at bounding box center [1159, 284] width 794 height 301
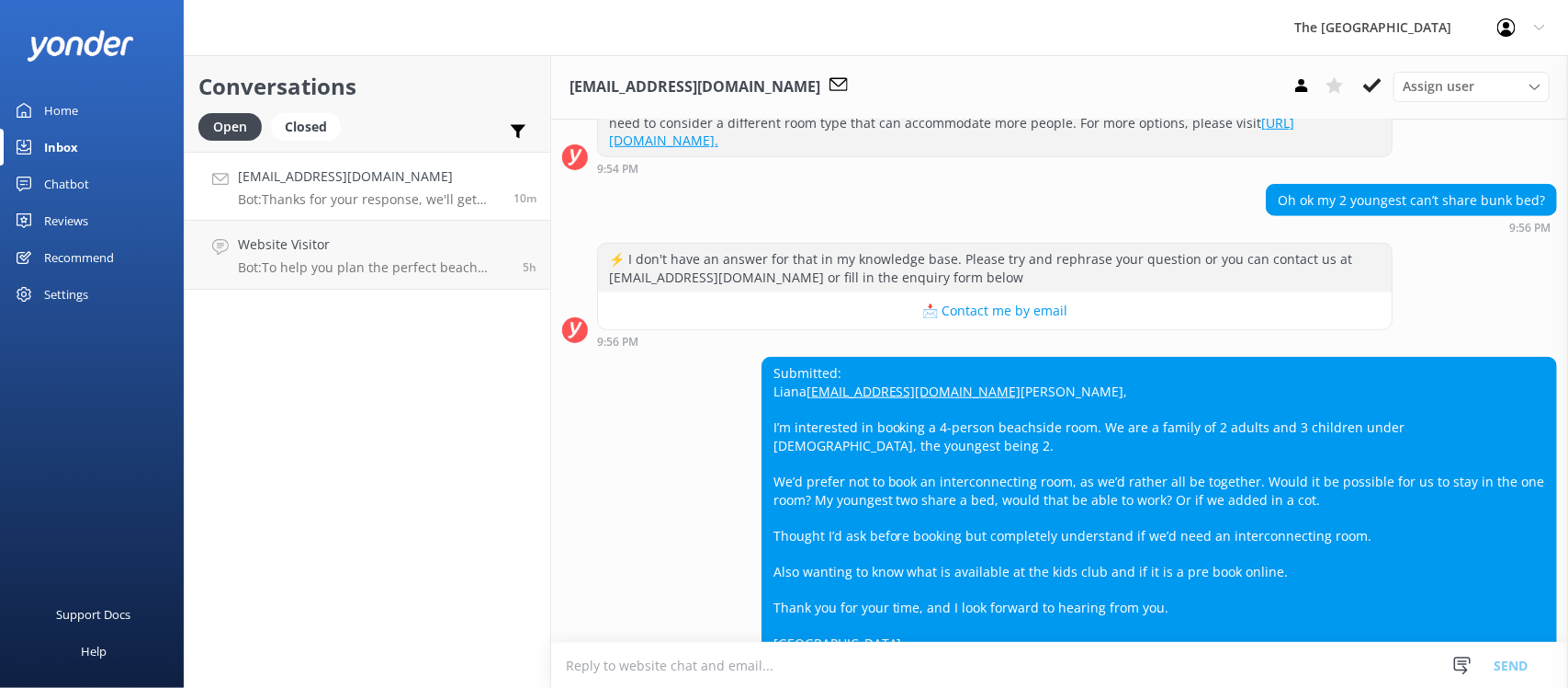
scroll to position [654, 0]
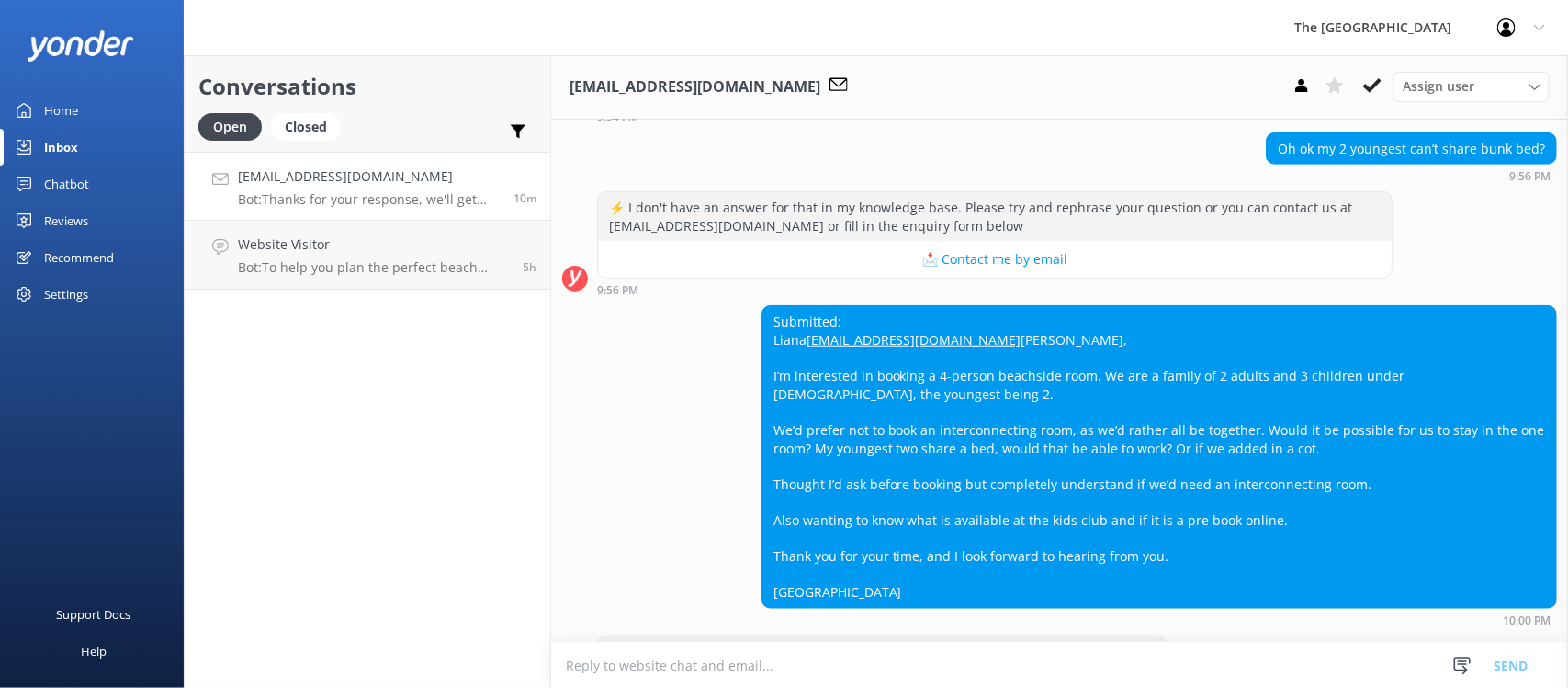
click at [412, 186] on h4 "[EMAIL_ADDRESS][DOMAIN_NAME]" at bounding box center [368, 176] width 262 height 21
click at [1373, 84] on use at bounding box center [1372, 86] width 19 height 15
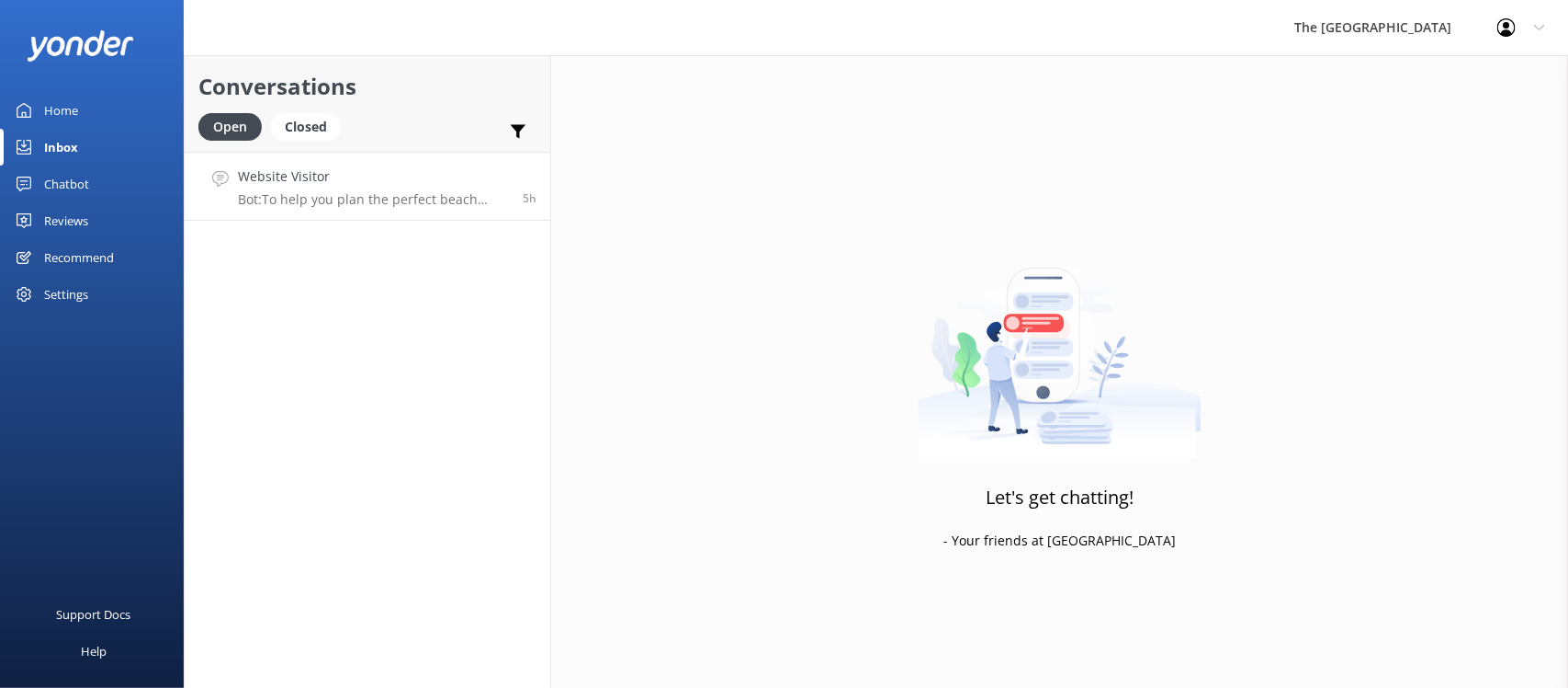
click at [337, 195] on p "Bot: To help you plan the perfect beach wedding, please visit this link: [URL][…" at bounding box center [373, 200] width 271 height 17
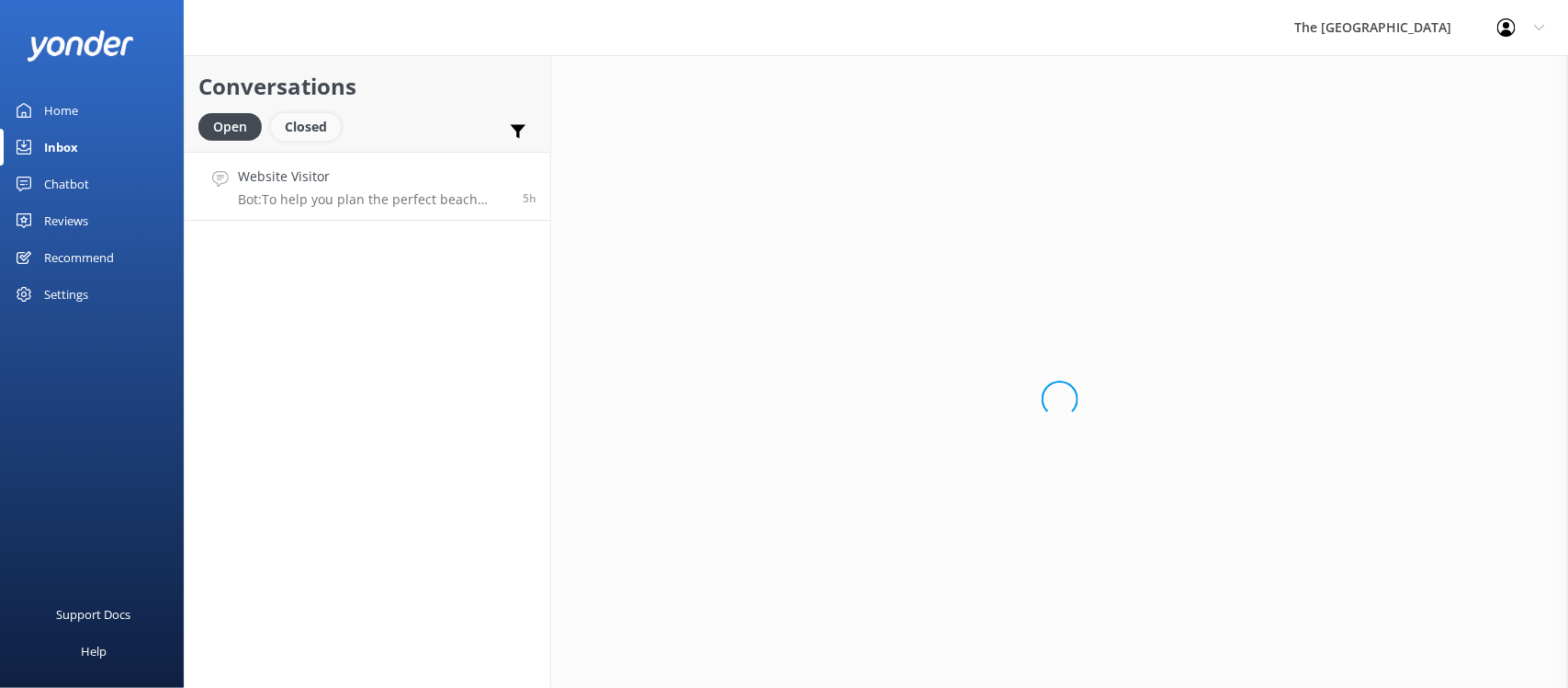
click at [318, 126] on div "Closed" at bounding box center [306, 127] width 70 height 28
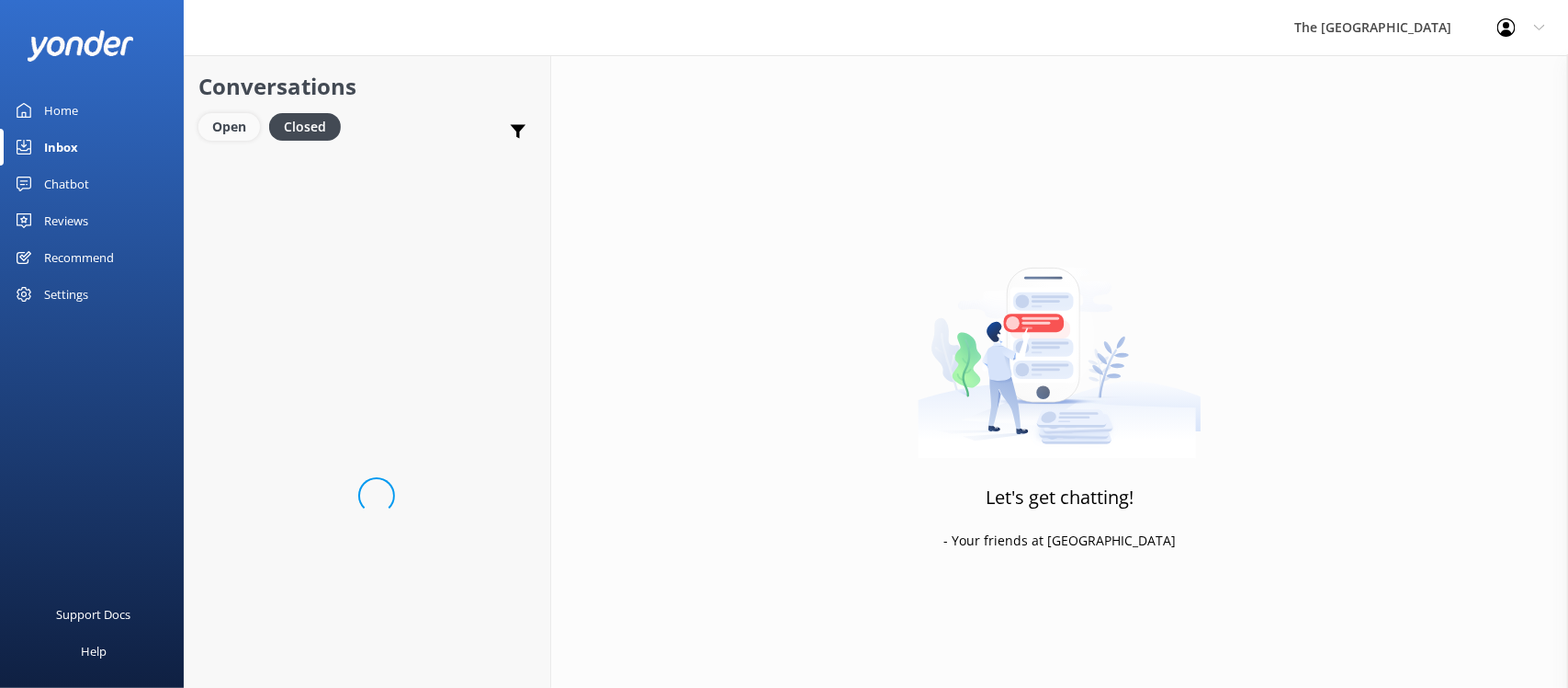
click at [234, 124] on div "Open" at bounding box center [229, 127] width 61 height 28
click at [343, 204] on p "Bot: To help you plan the perfect beach wedding, please visit this link: [URL][…" at bounding box center [373, 200] width 271 height 17
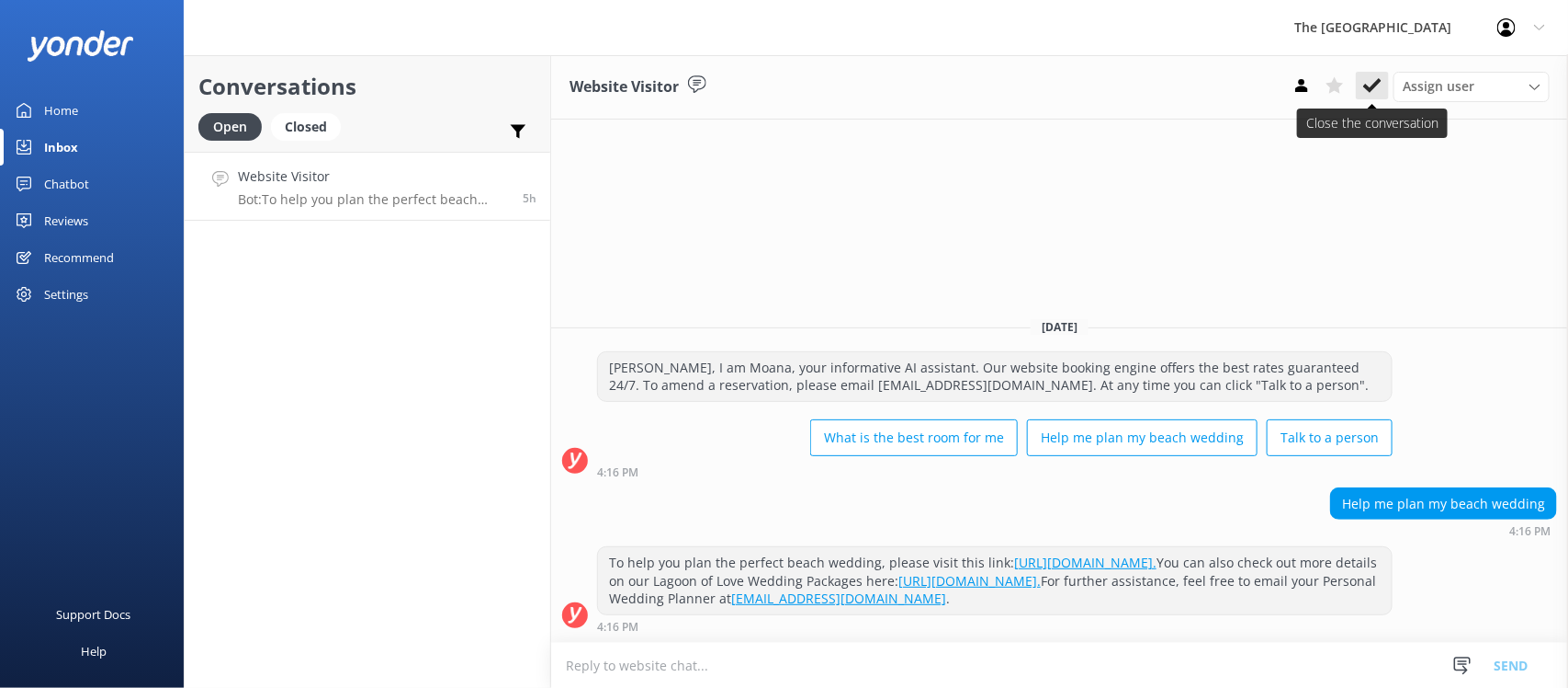
click at [1367, 90] on icon at bounding box center [1372, 86] width 19 height 19
